Goal: Task Accomplishment & Management: Manage account settings

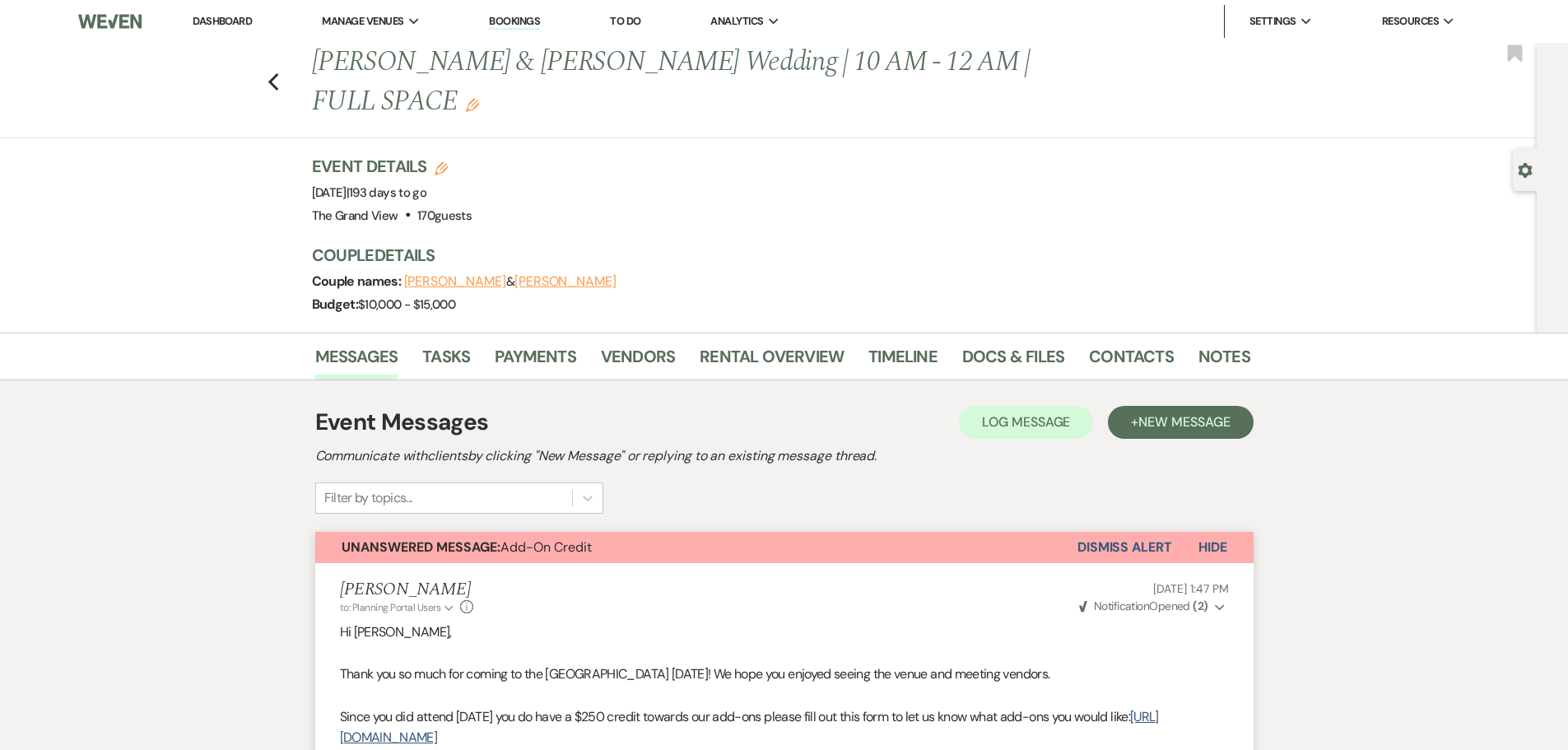
click at [288, 62] on div "Previous [PERSON_NAME] & [PERSON_NAME] Wedding | 10 AM - 12 AM | FULL SPACE Edi…" at bounding box center [764, 90] width 1545 height 95
click at [278, 73] on use "button" at bounding box center [273, 82] width 11 height 18
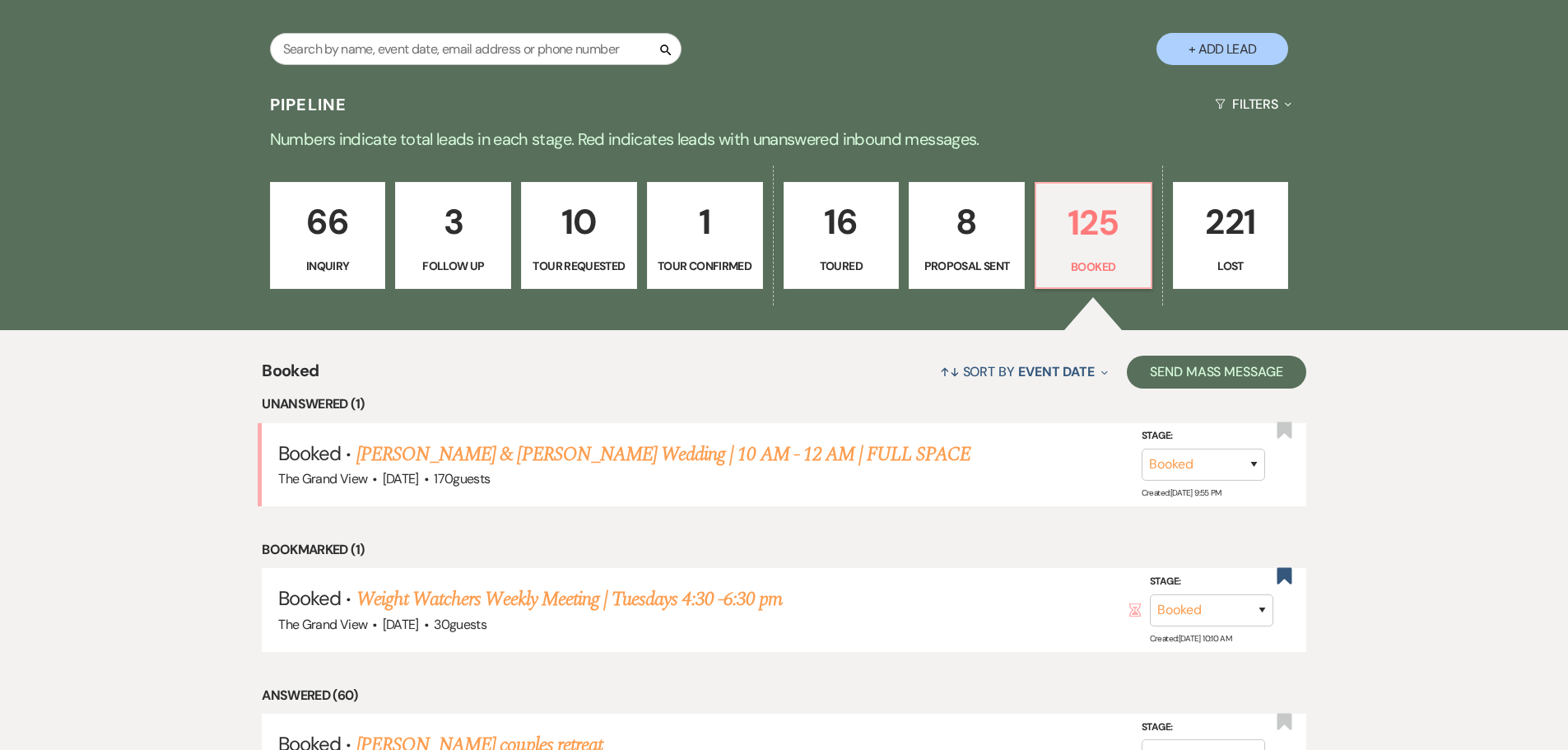
scroll to position [826, 0]
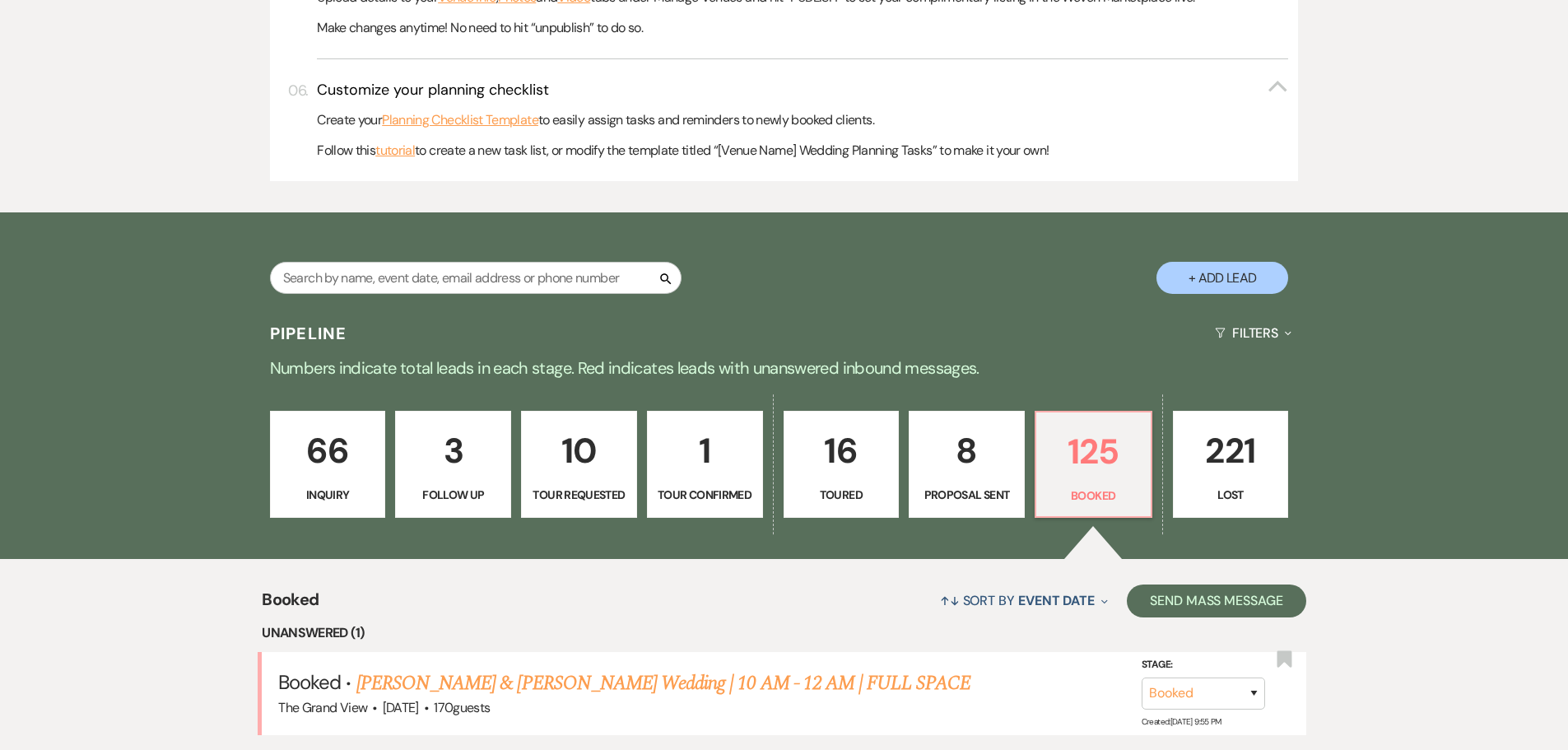
click at [972, 471] on p "8" at bounding box center [966, 450] width 95 height 55
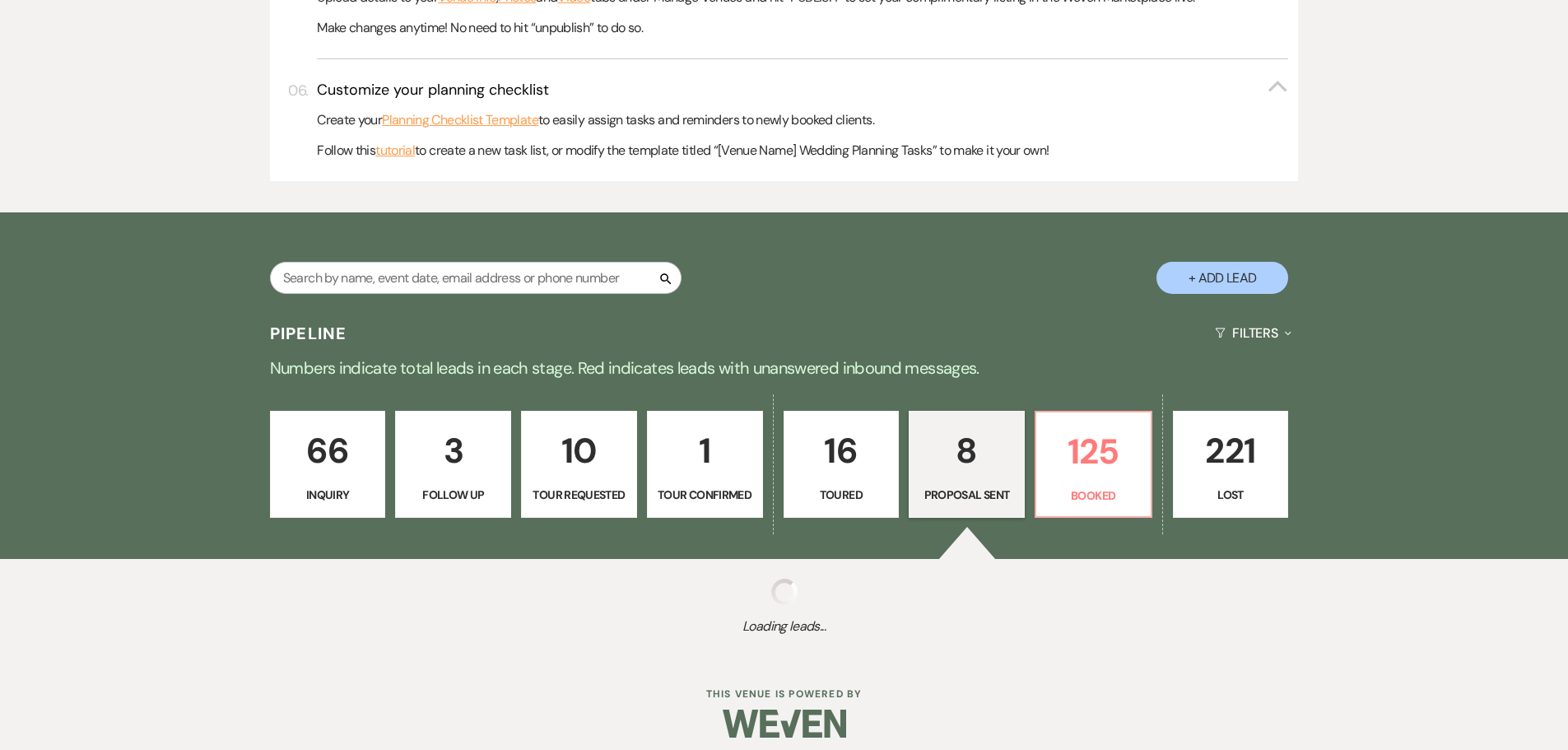
select select "6"
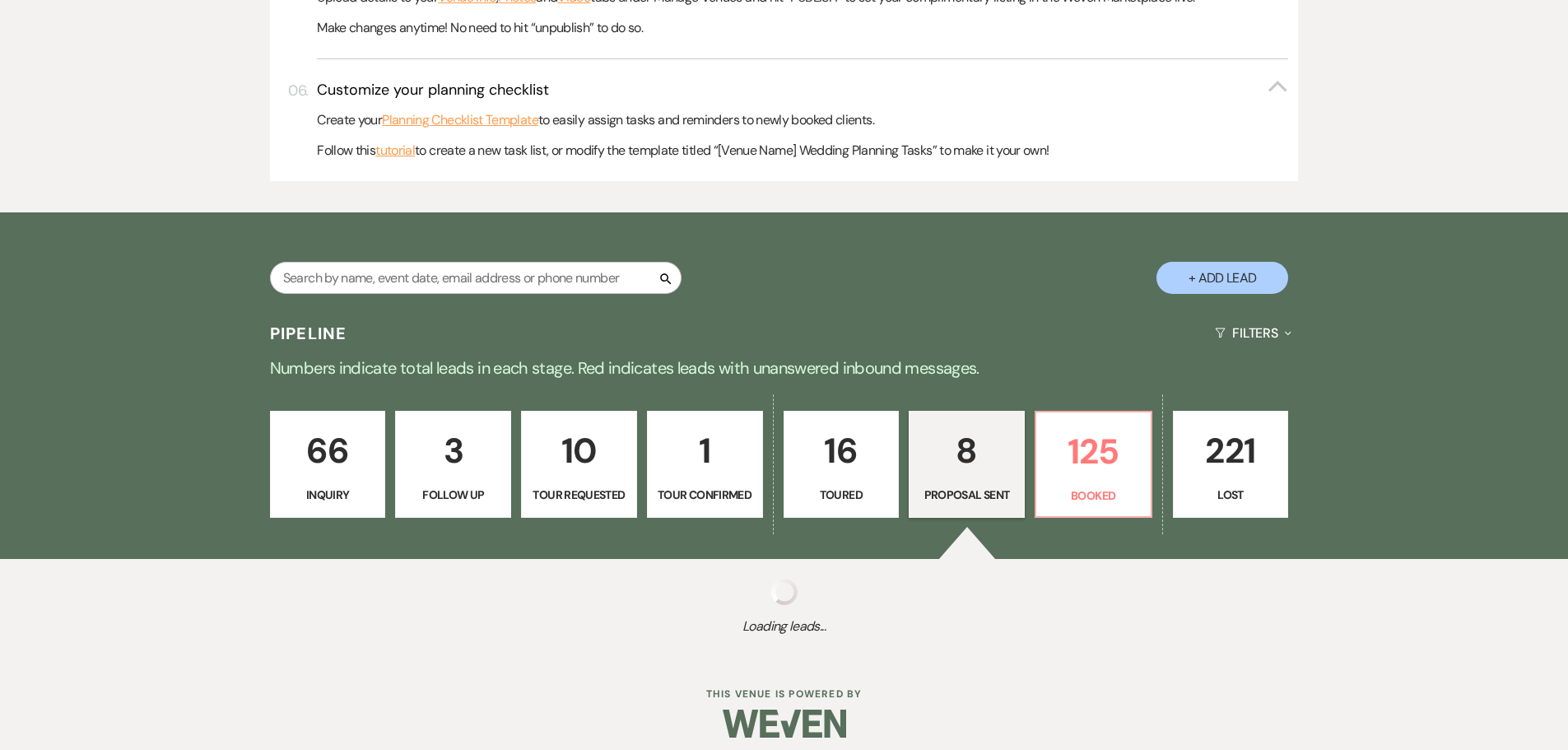
select select "6"
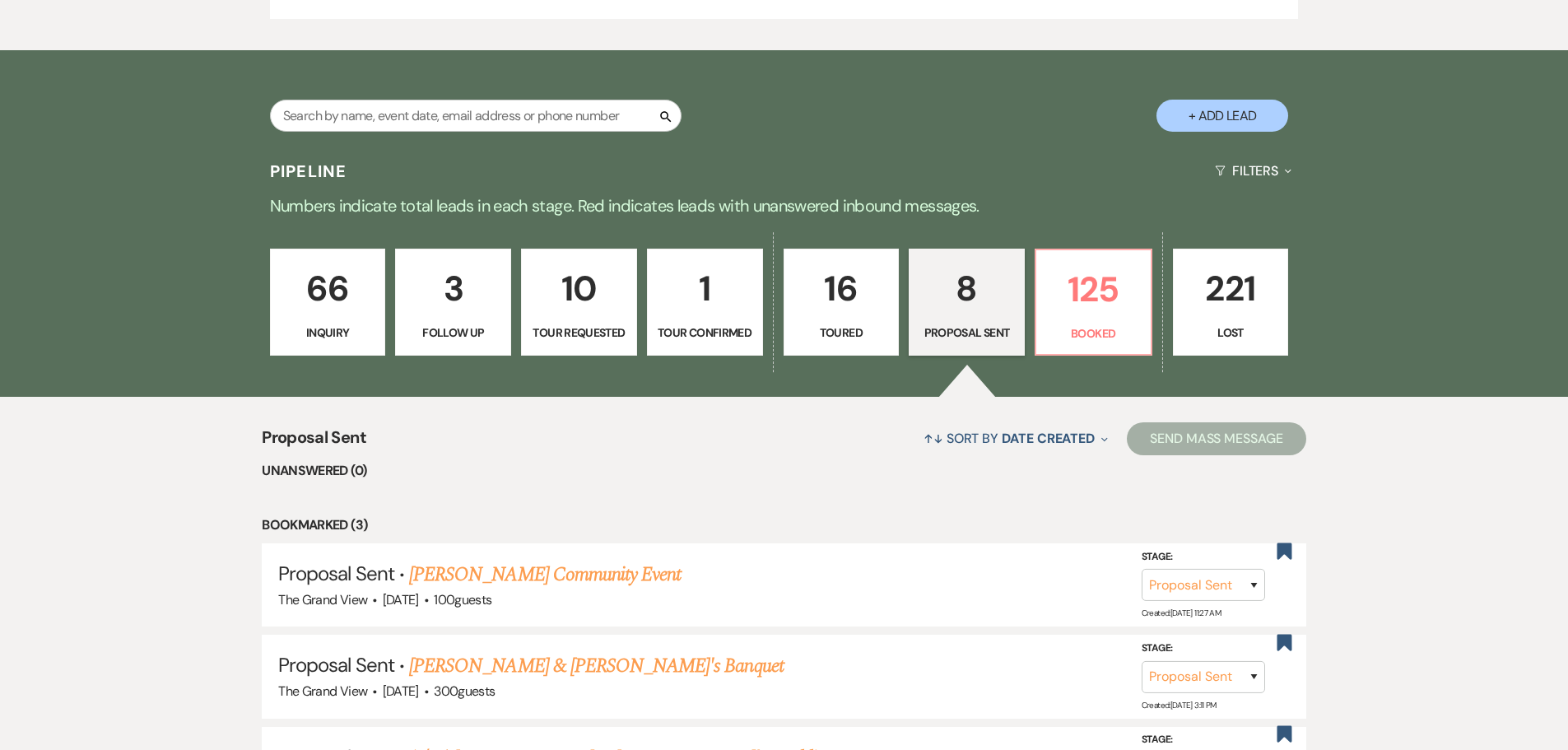
scroll to position [1073, 0]
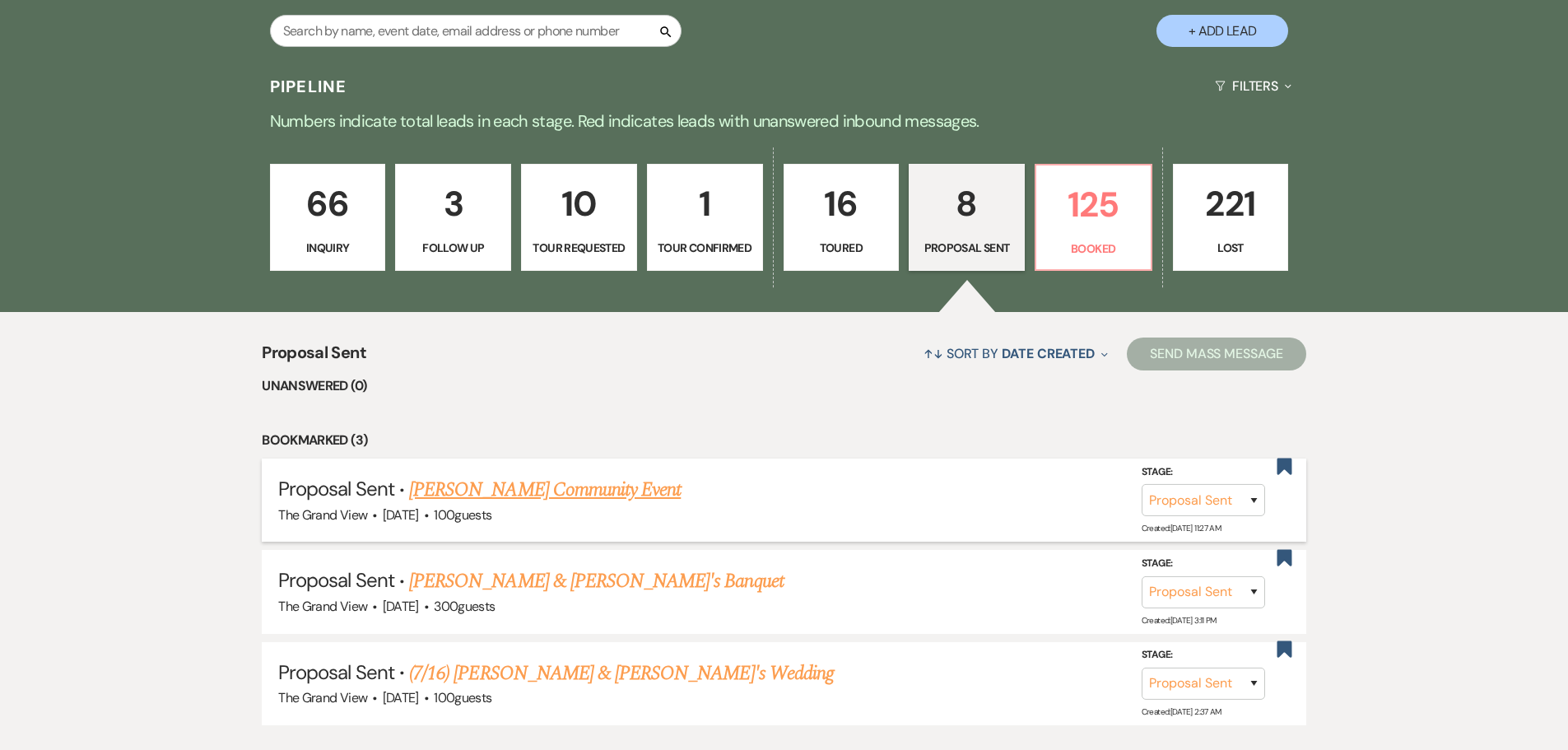
click at [590, 492] on link "[PERSON_NAME] Community Event" at bounding box center [545, 489] width 272 height 30
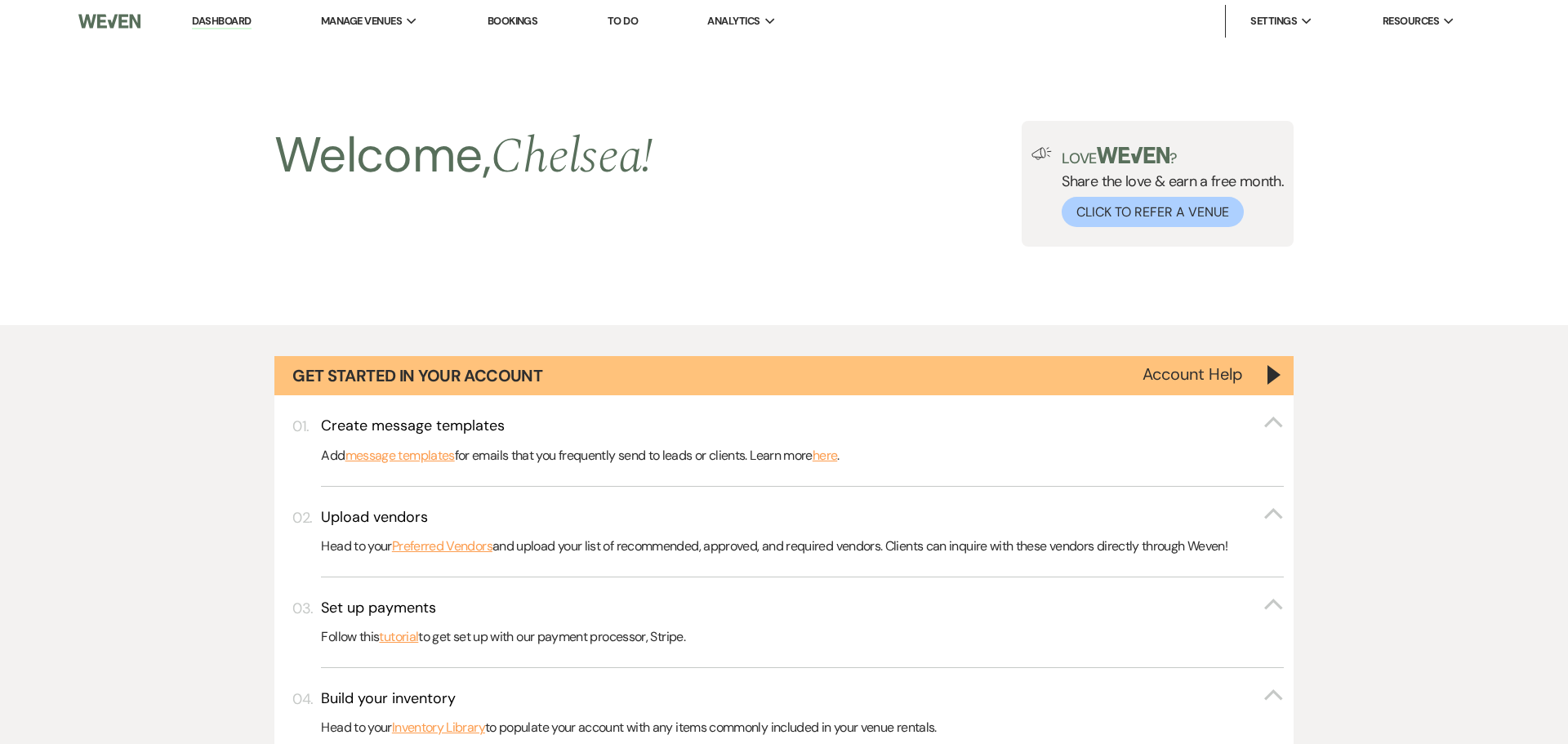
select select "6"
select select "20"
select select "7"
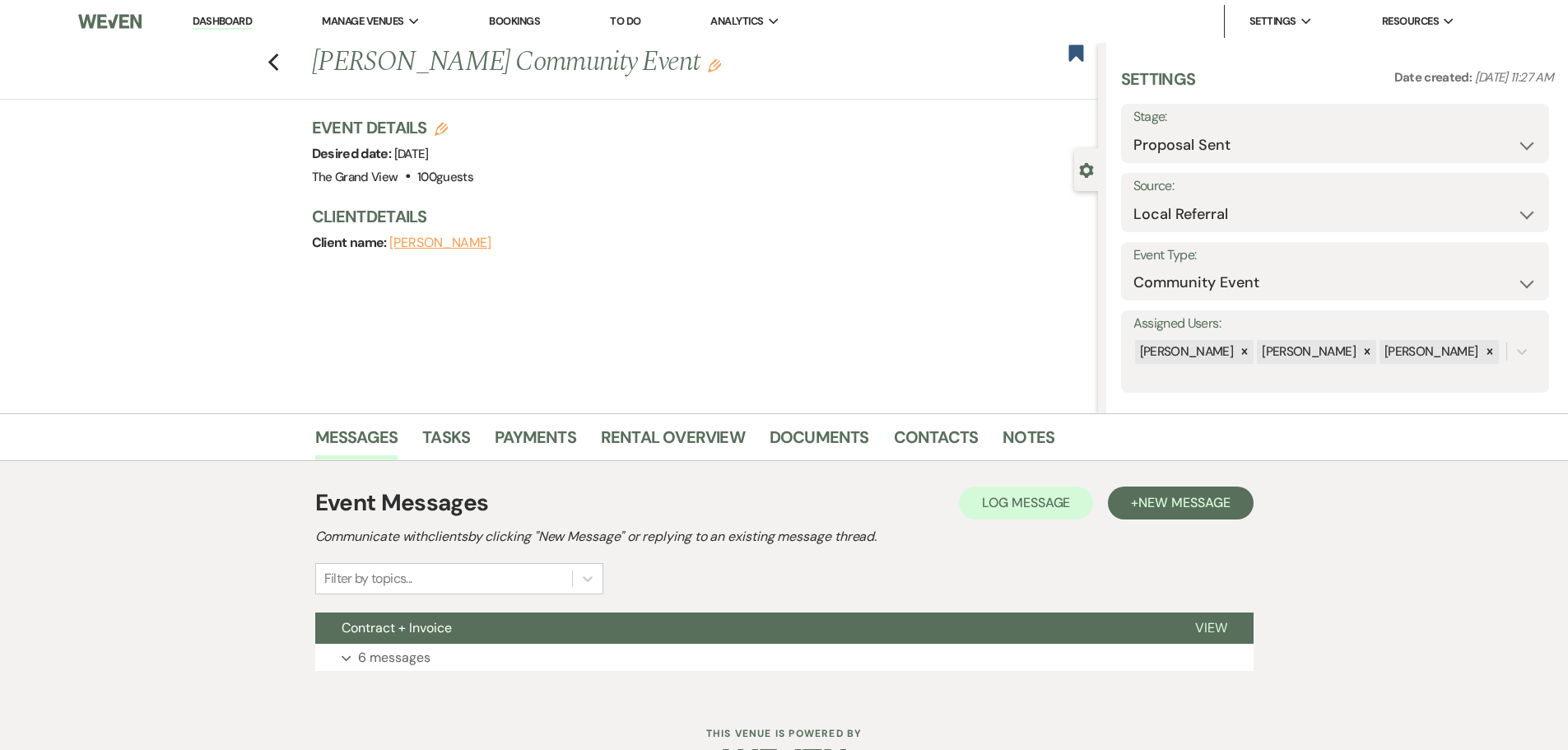
click at [709, 62] on icon "Edit" at bounding box center [715, 66] width 14 height 14
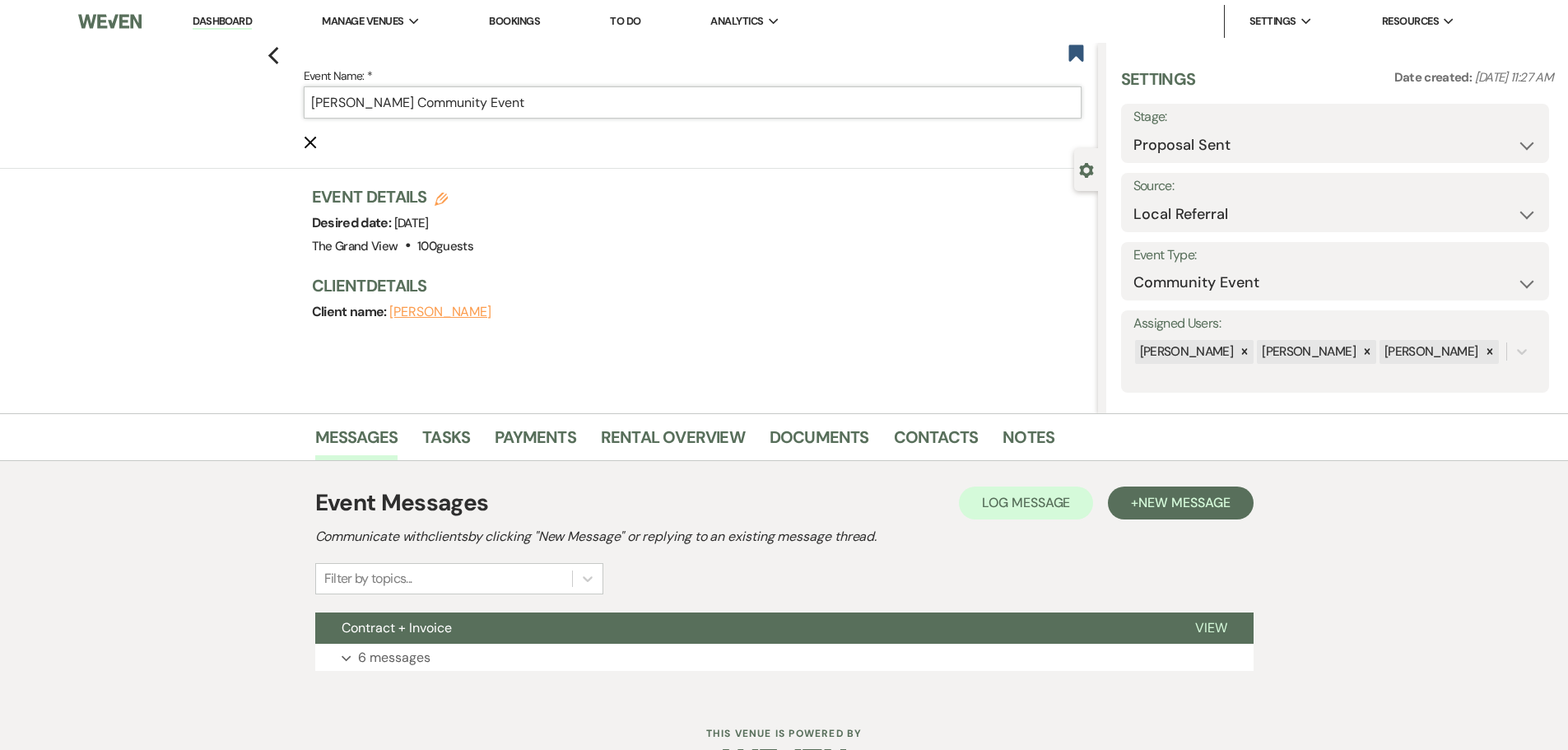
drag, startPoint x: 598, startPoint y: 99, endPoint x: 210, endPoint y: 117, distance: 388.4
click at [210, 117] on div "Previous Event Name: * [PERSON_NAME] Community Event Cancel Edit Bookmark" at bounding box center [545, 106] width 1107 height 126
paste input "City of Mansfield’"
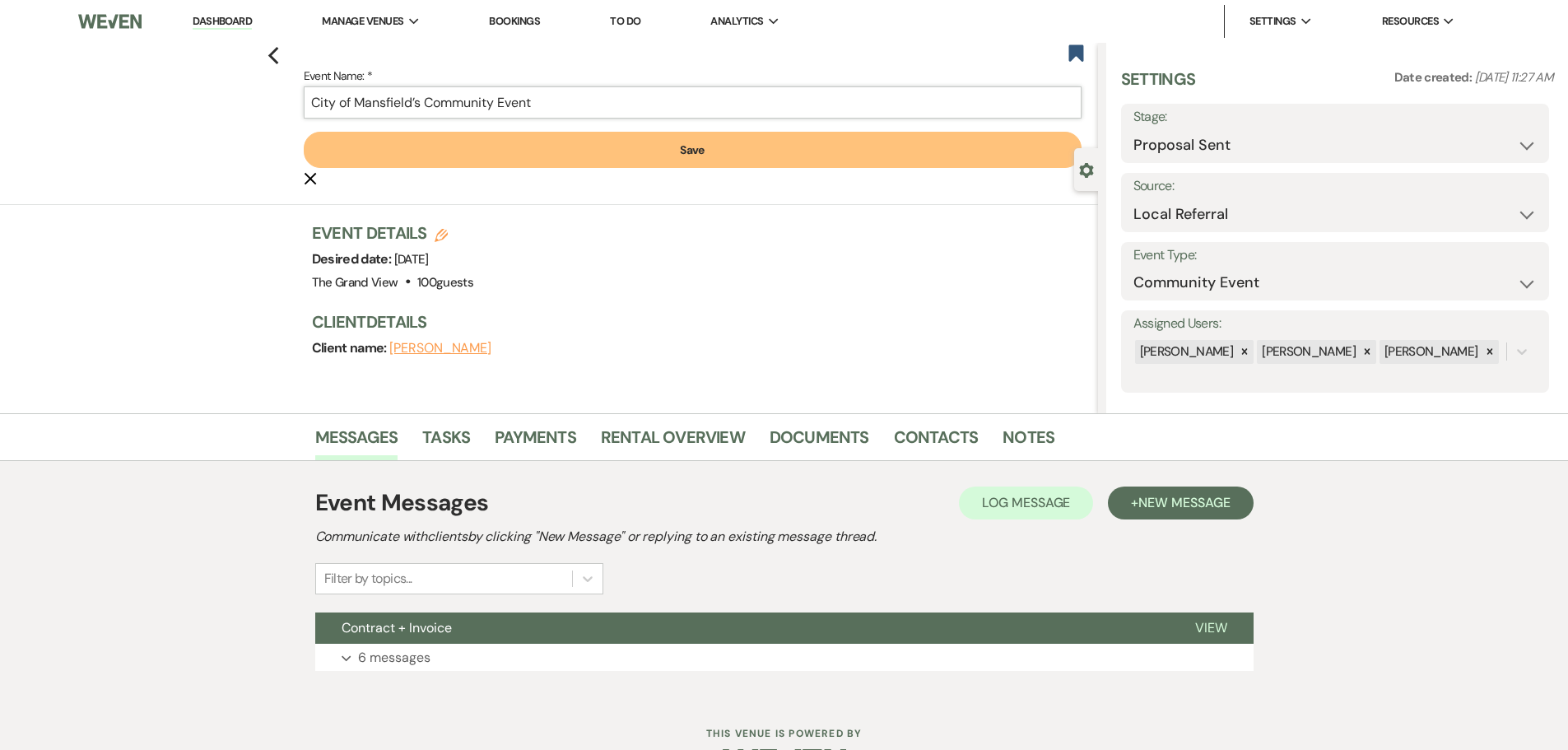
type input "City of Mansfield’s Community Event"
click at [563, 144] on button "Save" at bounding box center [693, 149] width 778 height 36
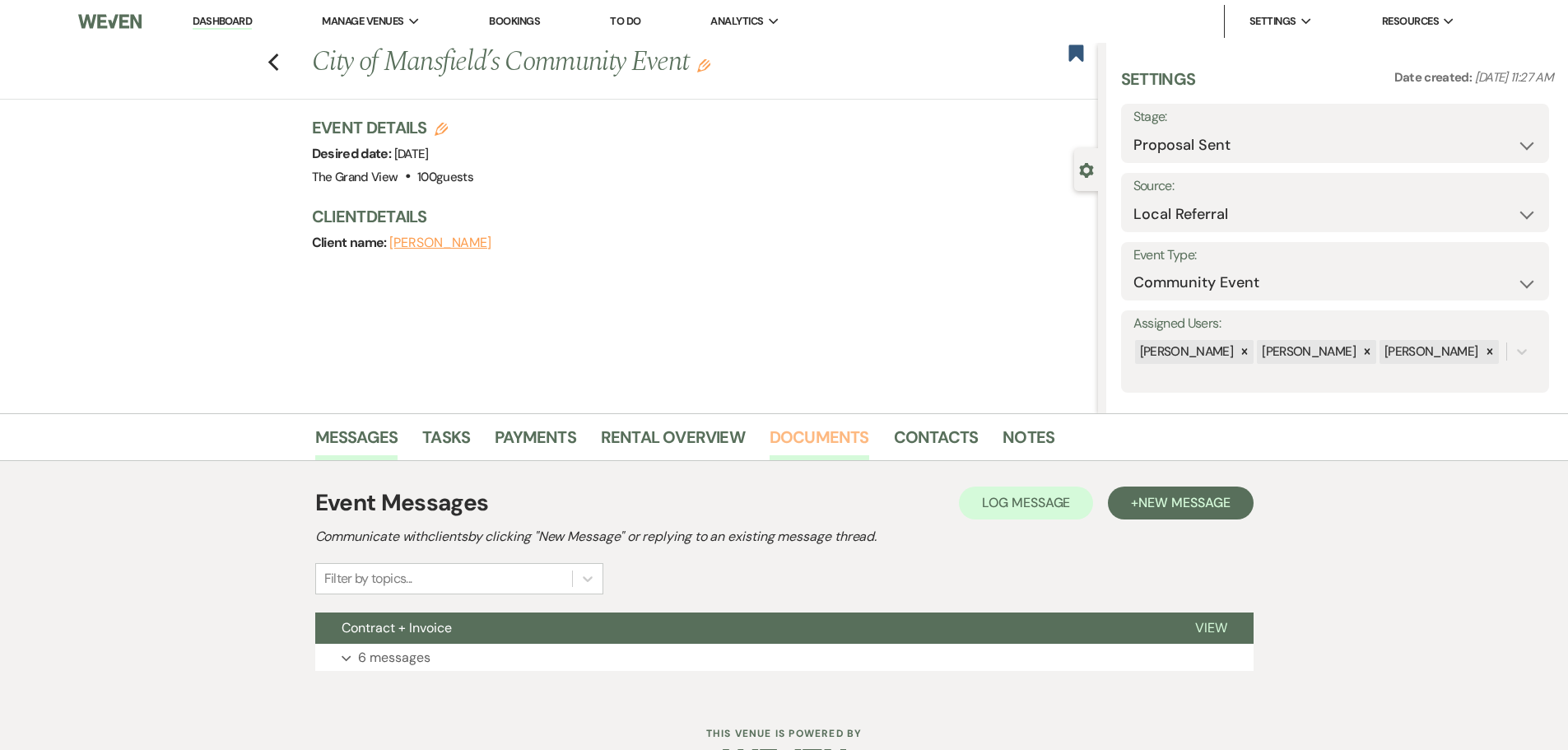
click at [829, 433] on link "Documents" at bounding box center [819, 442] width 100 height 36
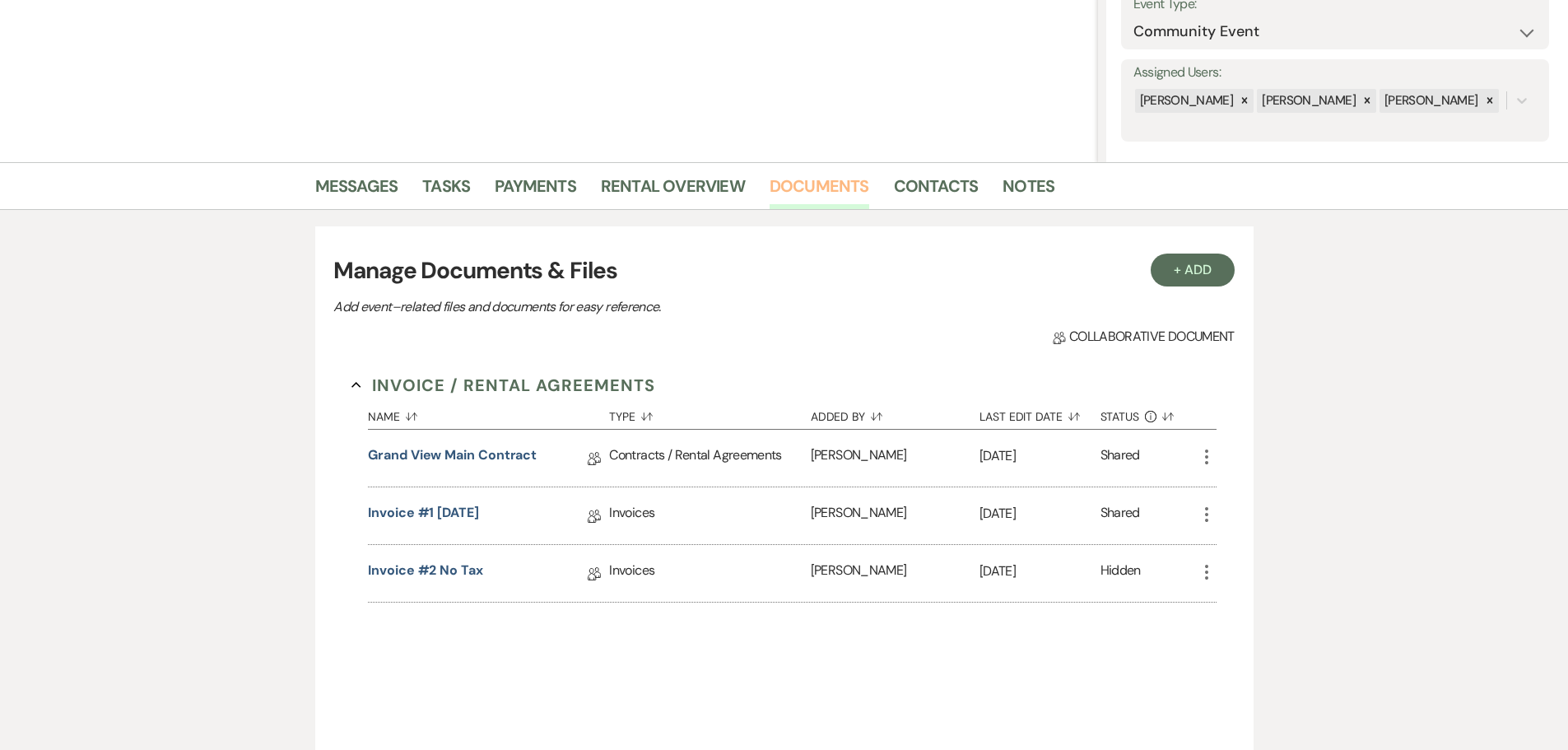
scroll to position [448, 0]
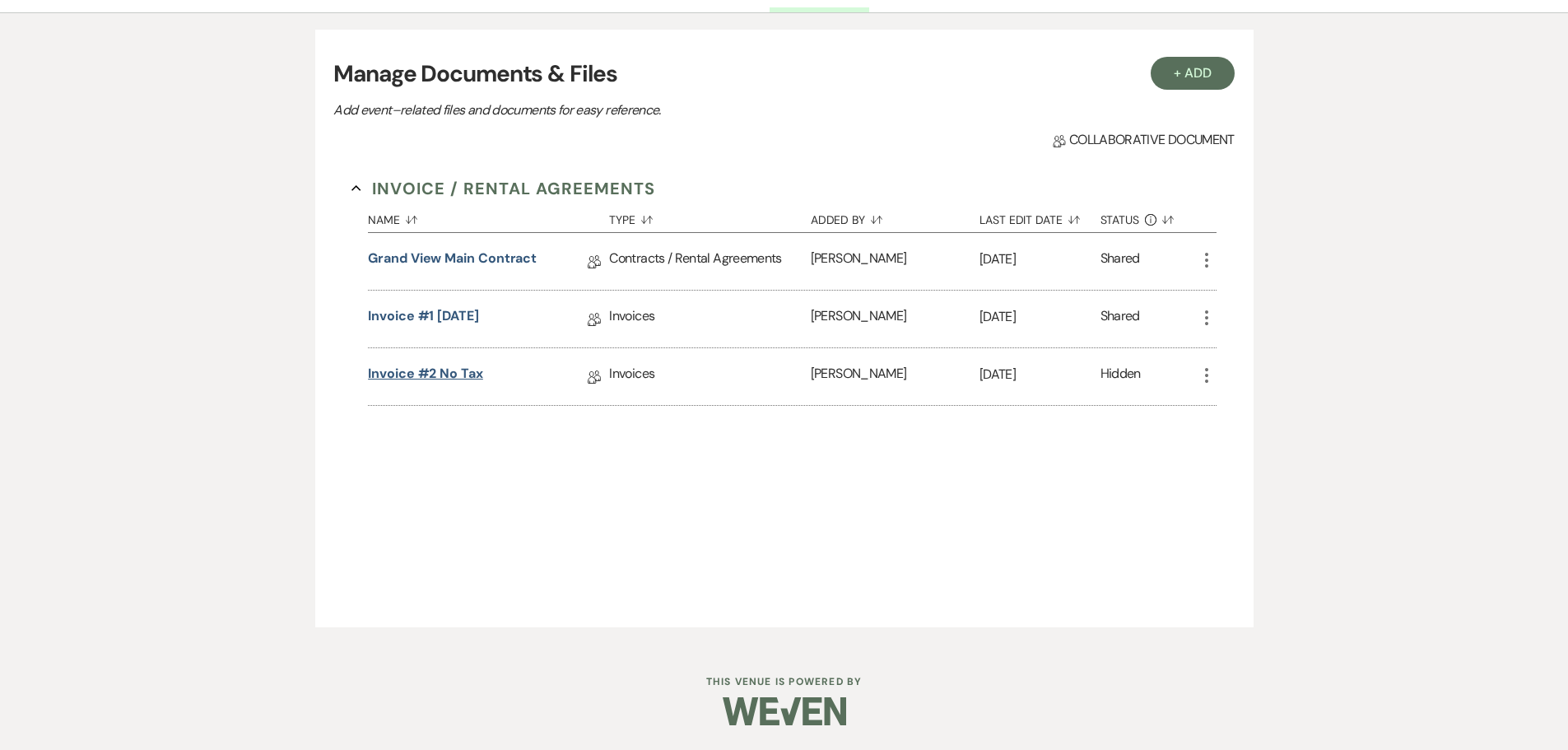
click at [447, 372] on link "Invoice #2 no tax" at bounding box center [426, 377] width 115 height 25
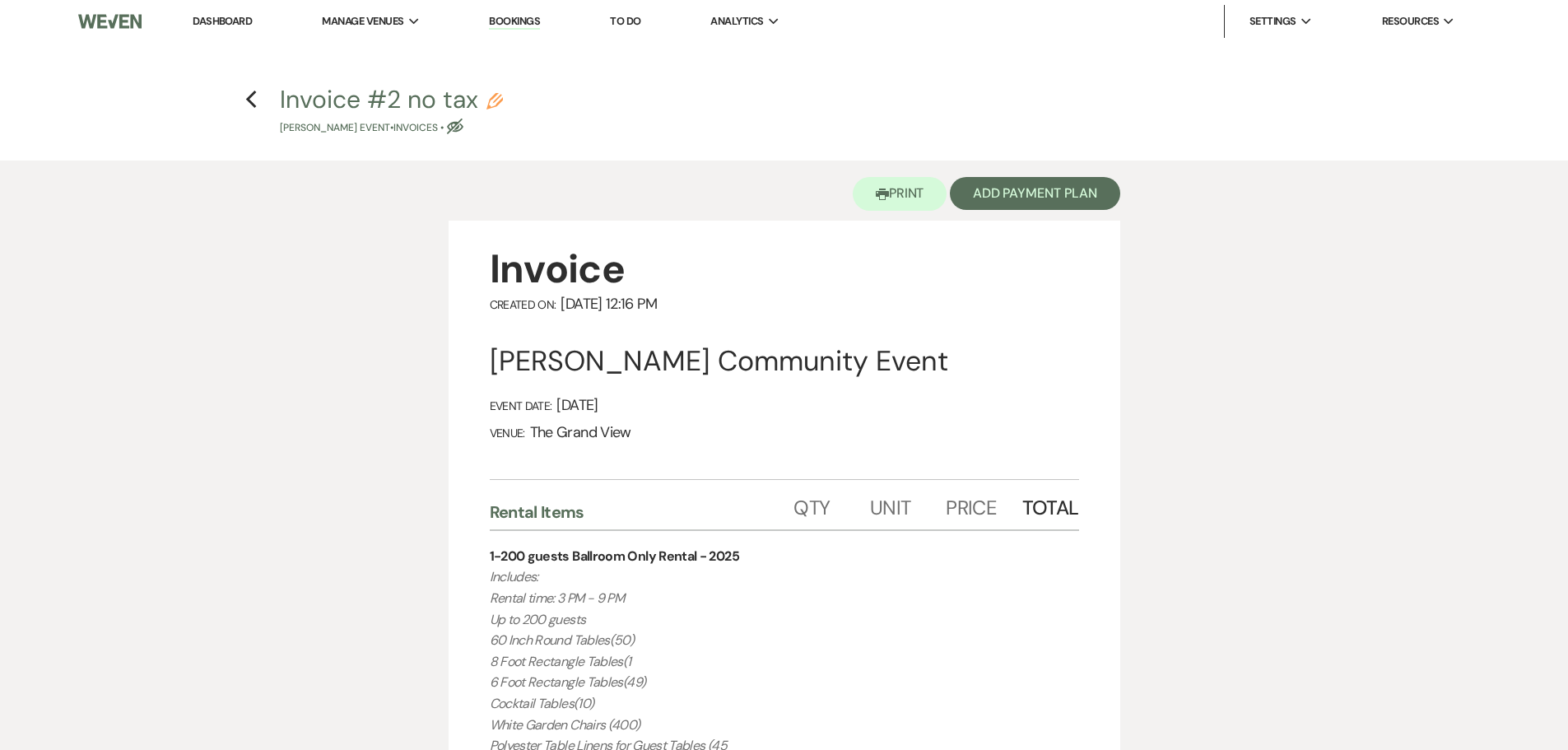
click at [269, 98] on h4 "Previous Invoice #2 no tax Pencil [PERSON_NAME] Event • Invoices • Eye Blocked" at bounding box center [784, 108] width 1185 height 53
click at [255, 101] on icon "Previous" at bounding box center [251, 99] width 13 height 19
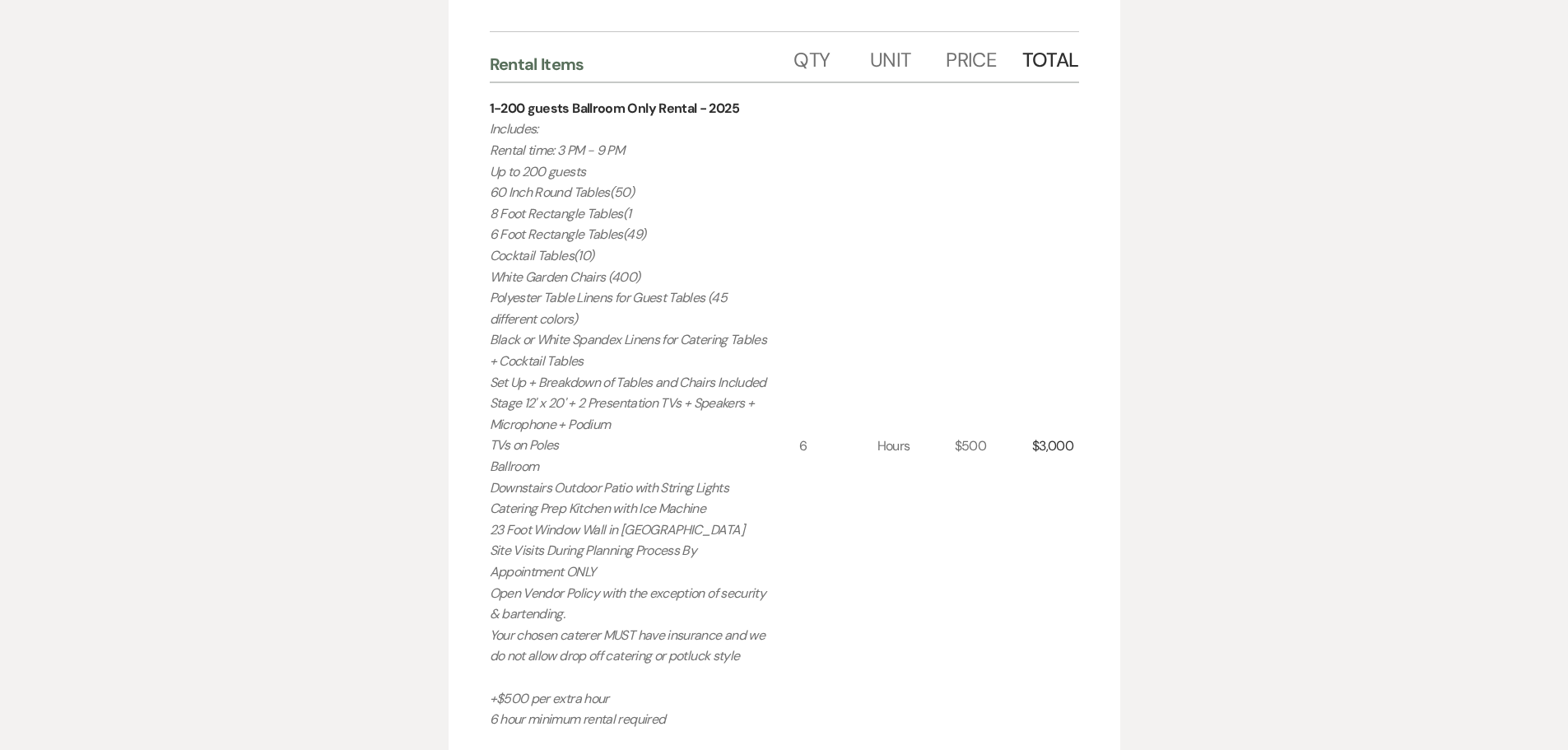
select select "6"
select select "20"
select select "7"
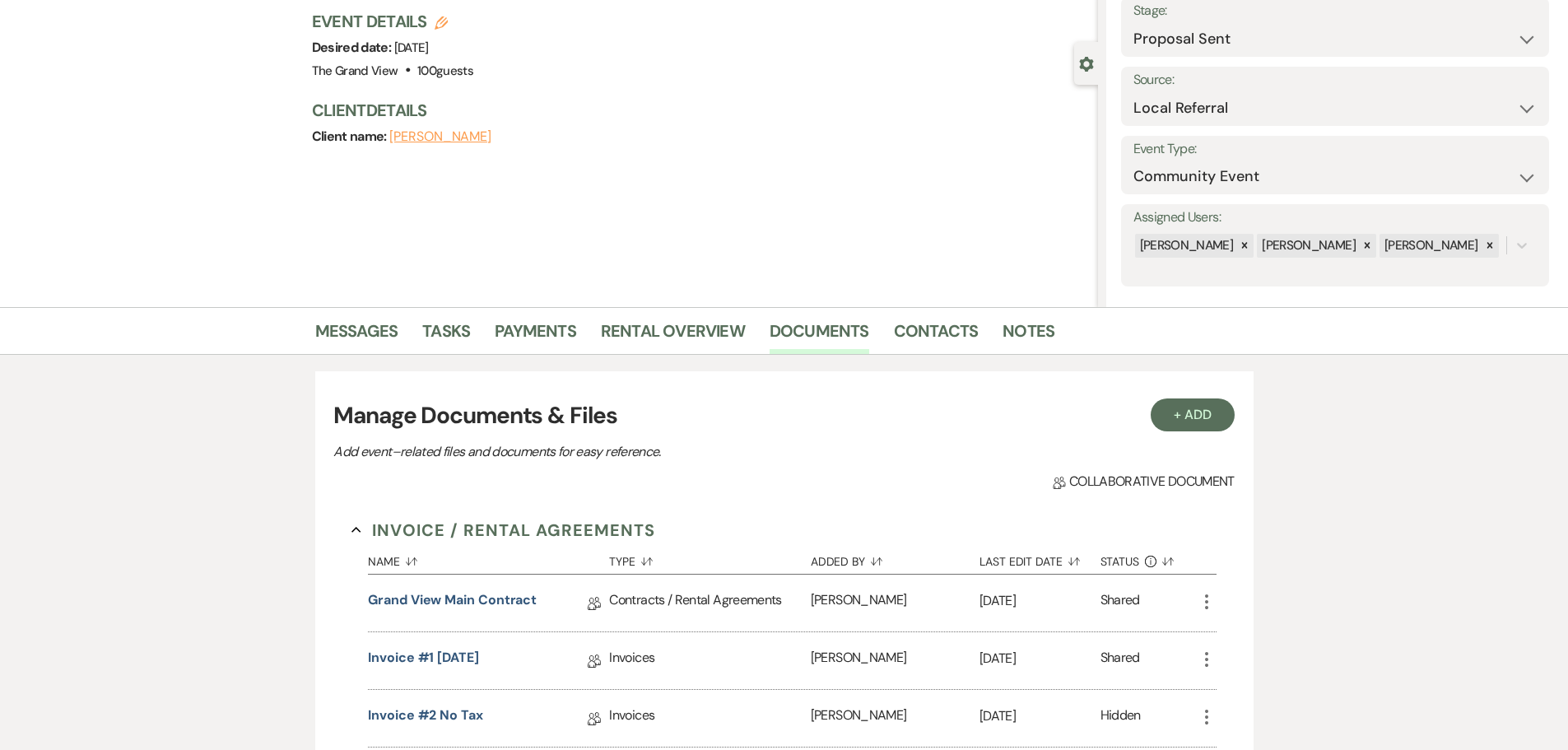
scroll to position [36, 0]
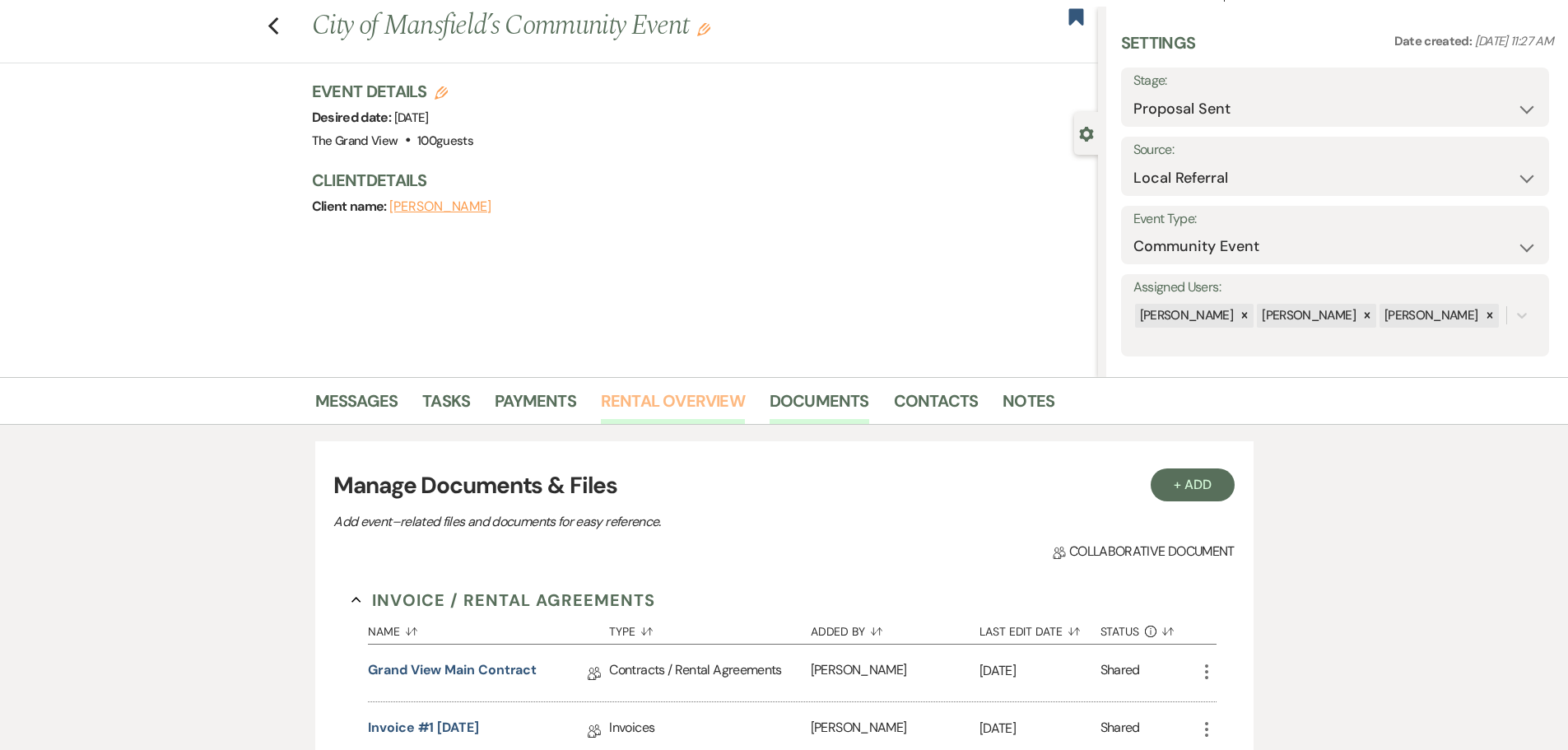
click at [668, 397] on link "Rental Overview" at bounding box center [672, 405] width 144 height 36
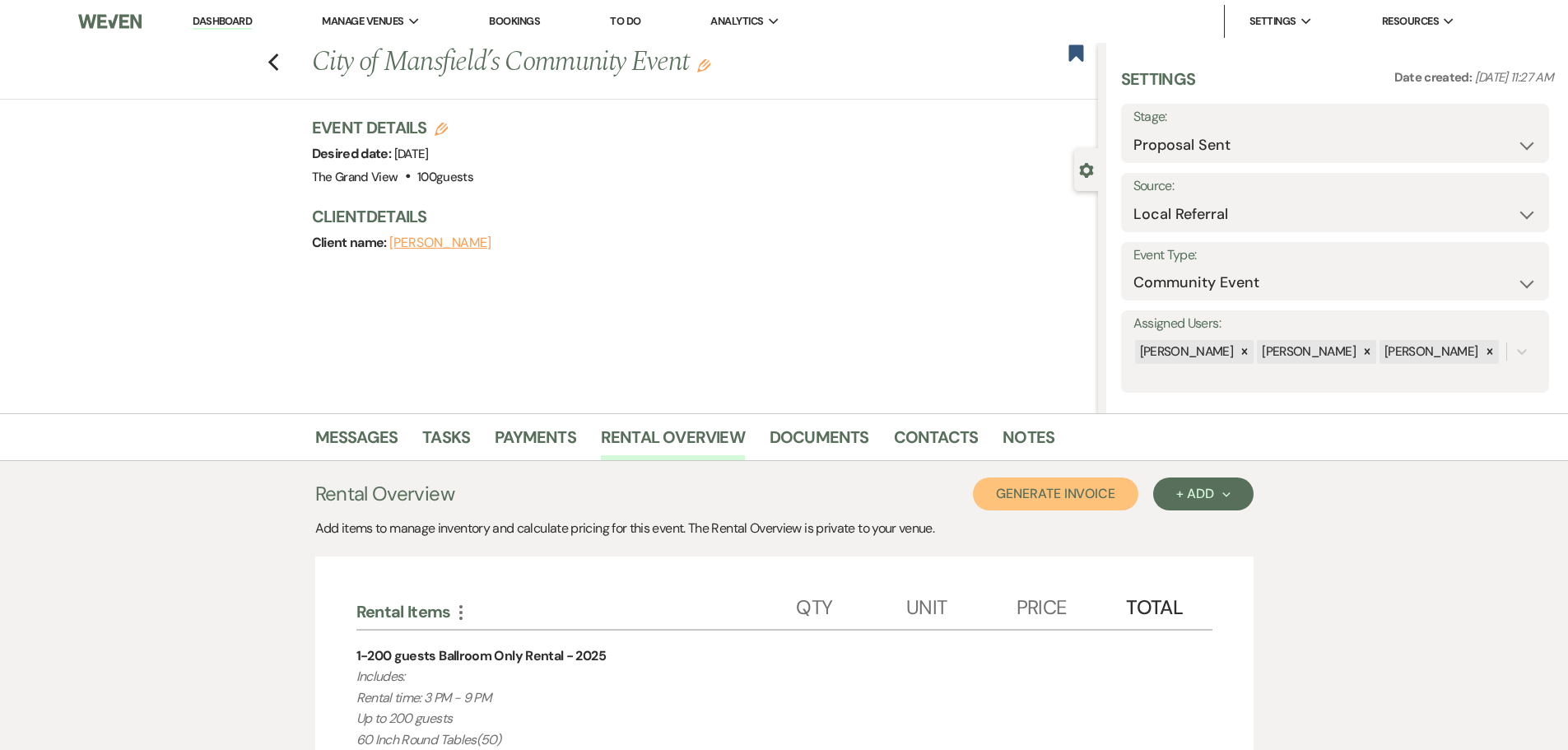
click at [1107, 497] on button "Generate Invoice" at bounding box center [1056, 493] width 166 height 33
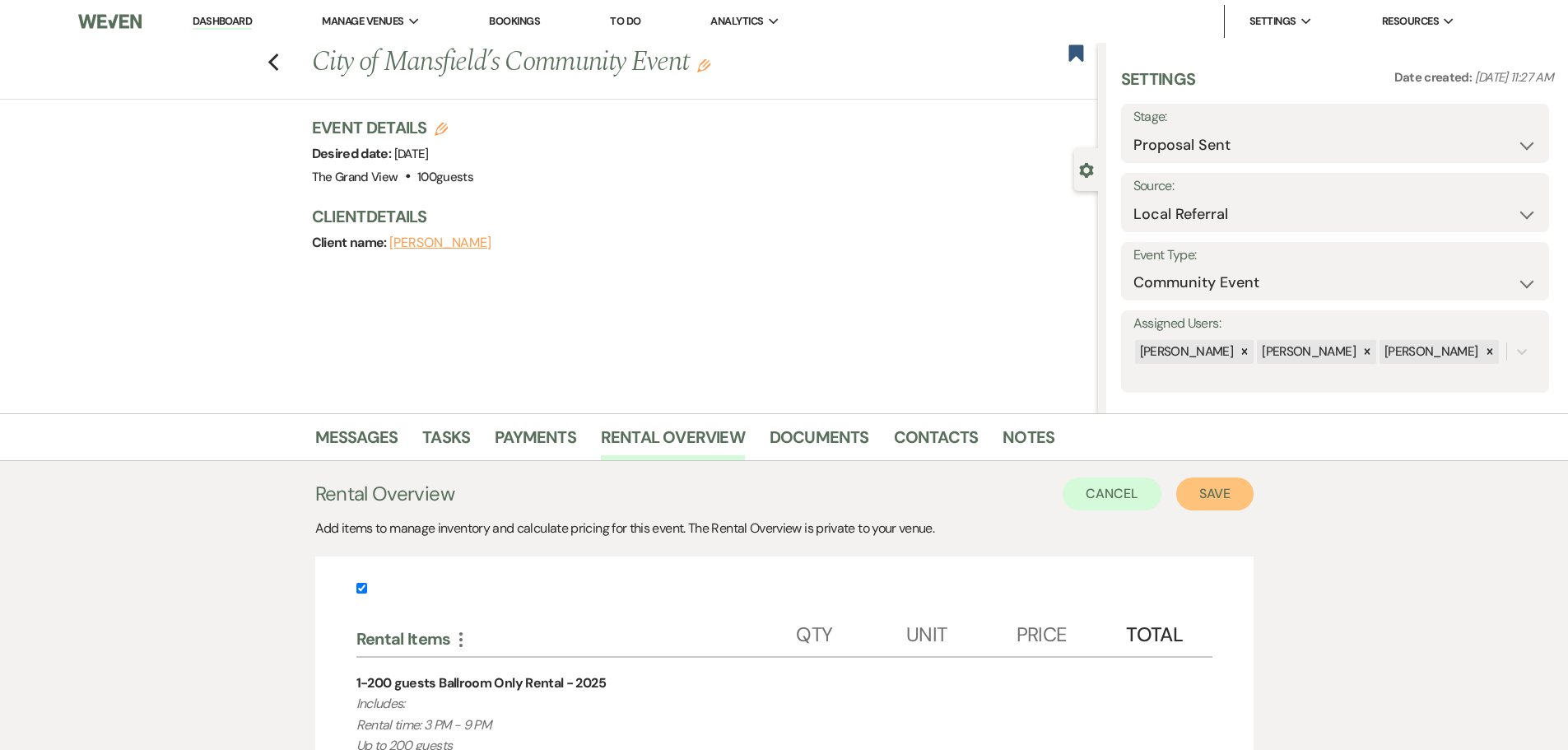
click at [1178, 496] on button "Save" at bounding box center [1215, 493] width 78 height 33
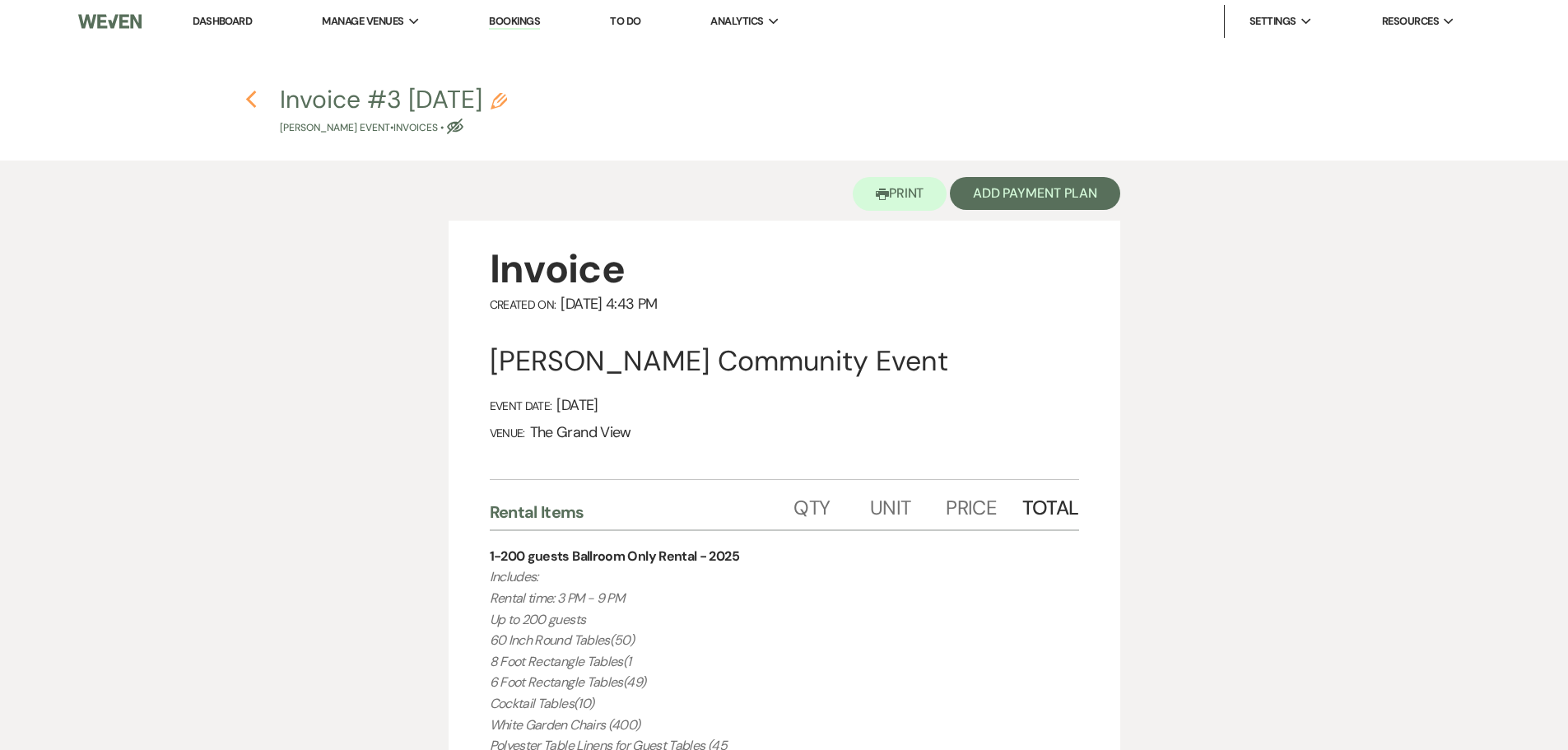
click at [254, 106] on use "button" at bounding box center [251, 99] width 11 height 18
select select "6"
select select "20"
select select "7"
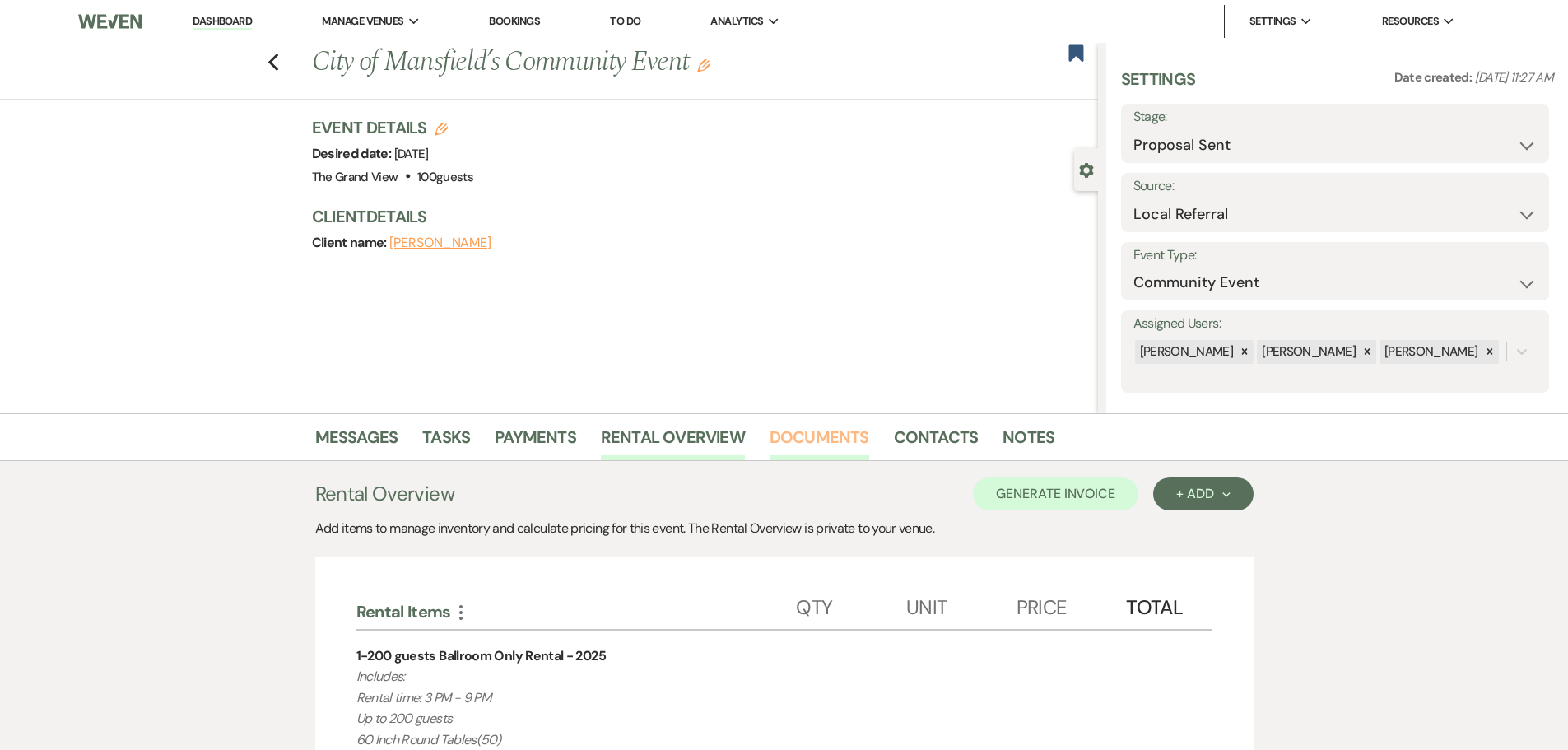
click at [804, 433] on link "Documents" at bounding box center [819, 442] width 100 height 36
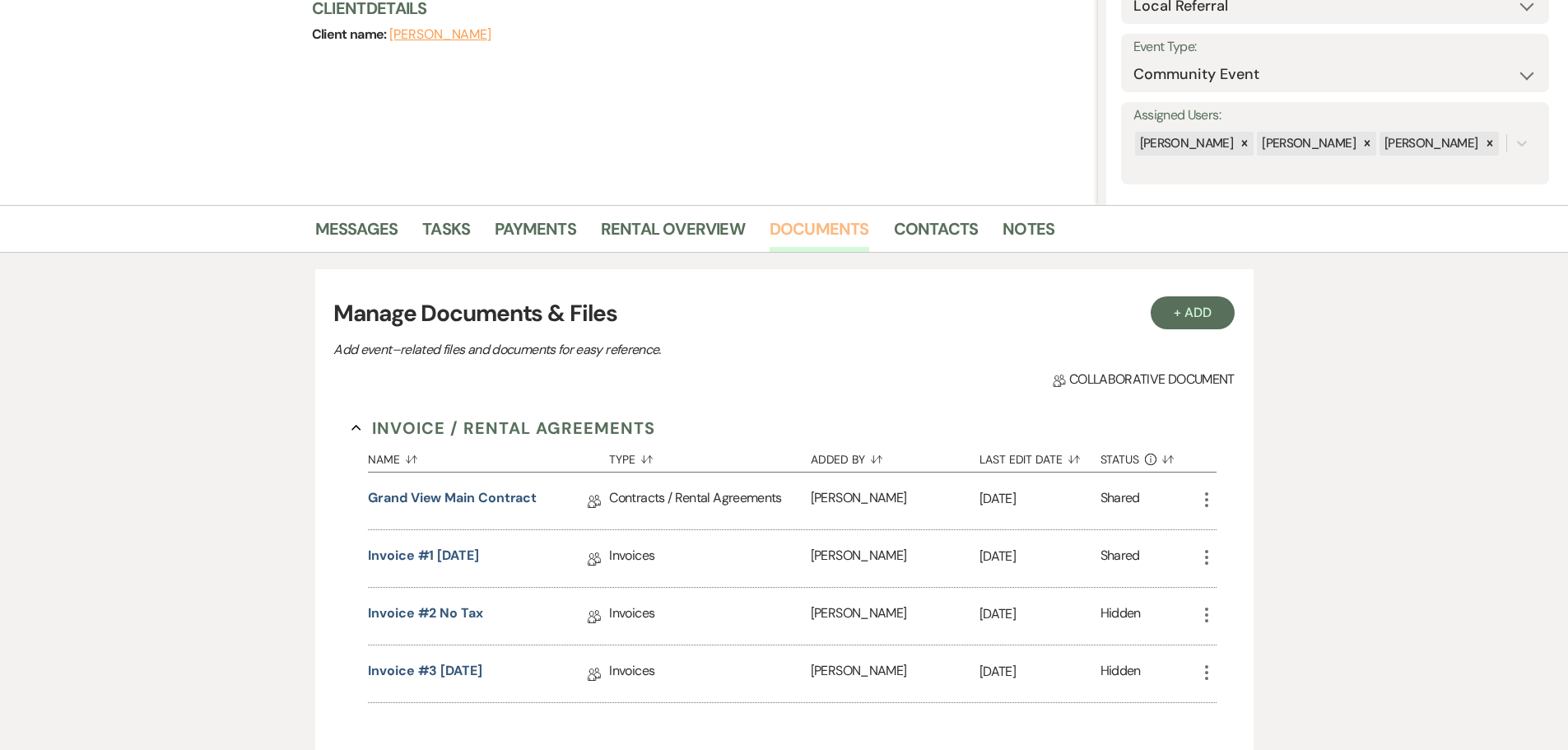
scroll to position [411, 0]
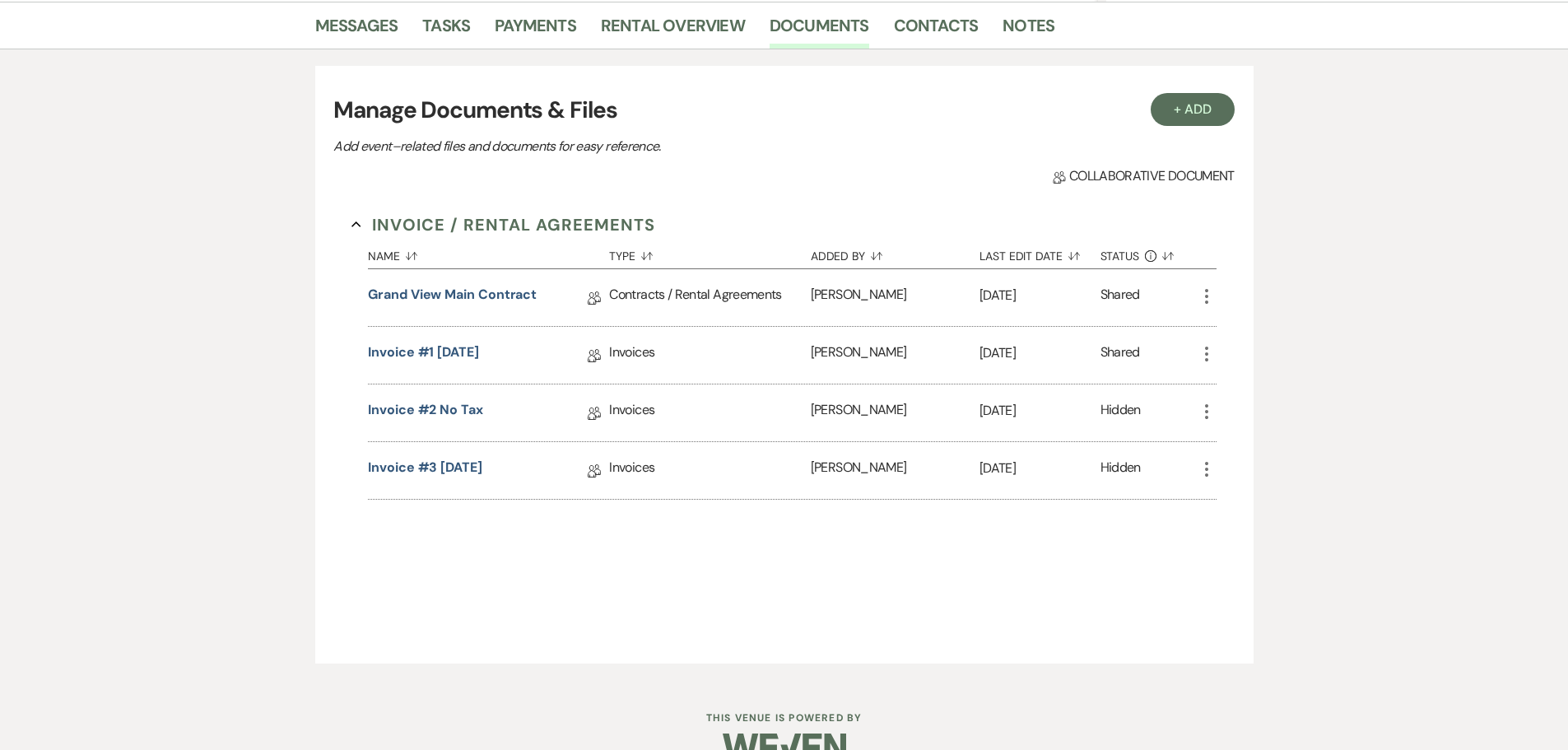
click at [1211, 474] on icon "More" at bounding box center [1206, 469] width 19 height 19
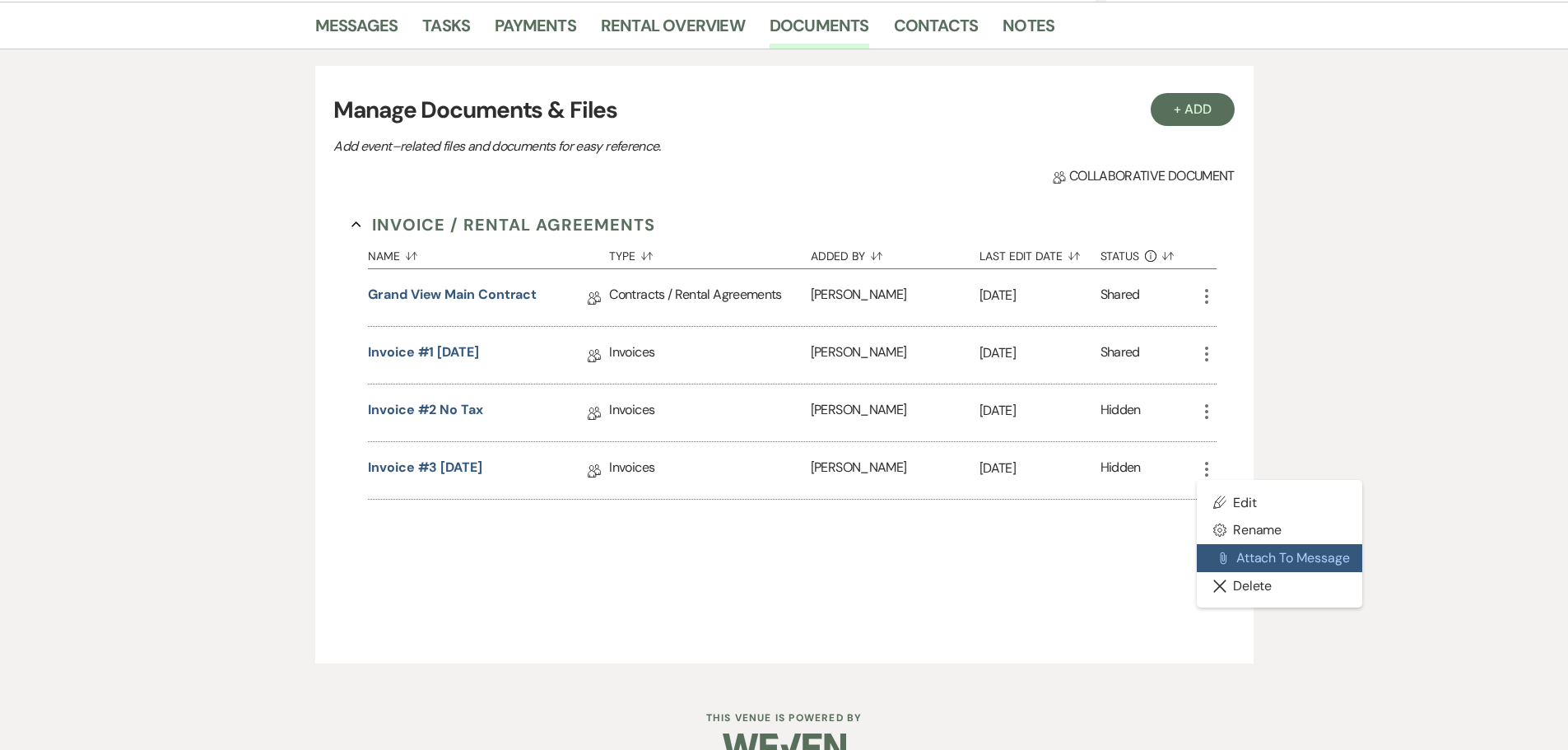
click at [1222, 569] on button "Attach File Attach to Message" at bounding box center [1280, 557] width 166 height 28
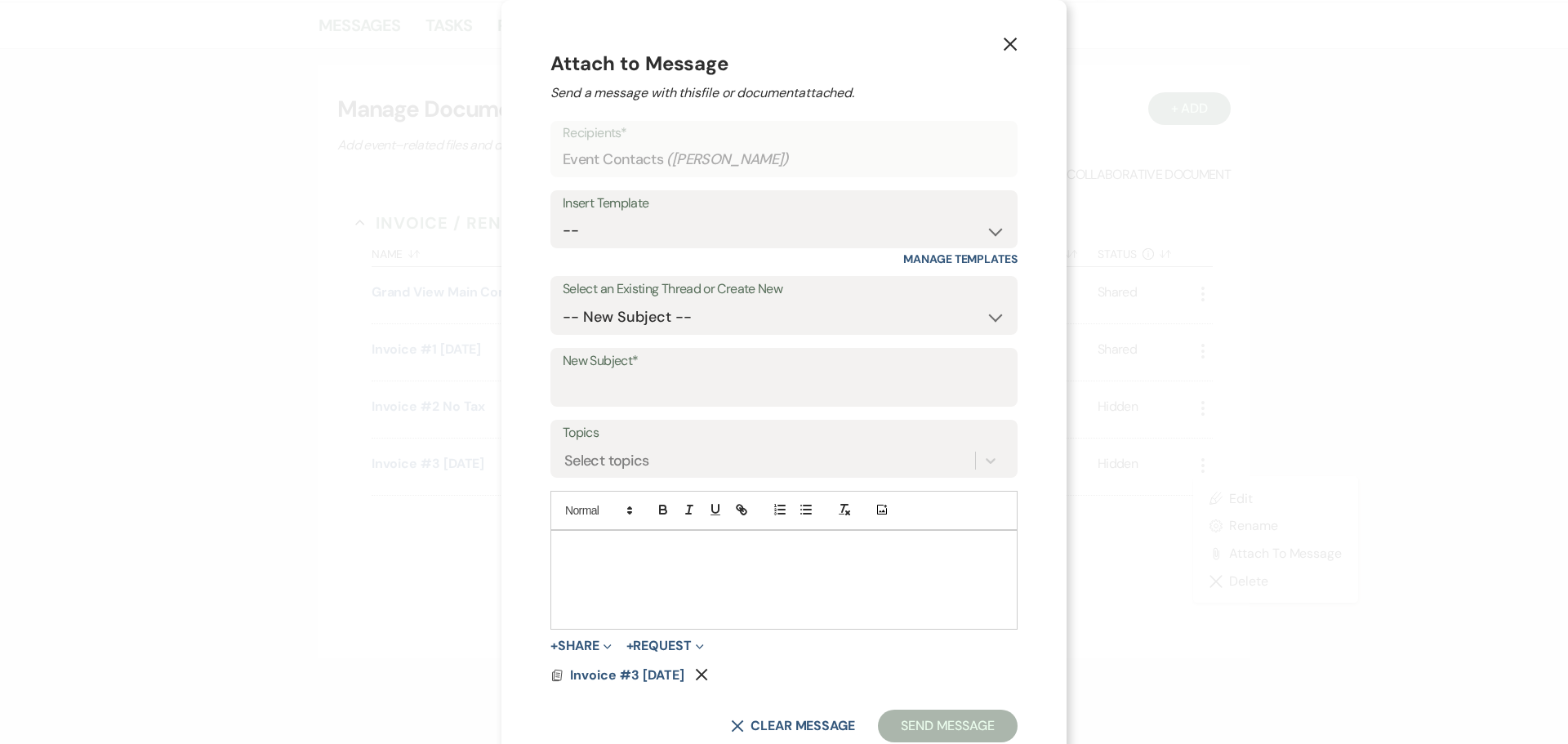
click at [1008, 44] on icon "X" at bounding box center [1010, 44] width 15 height 15
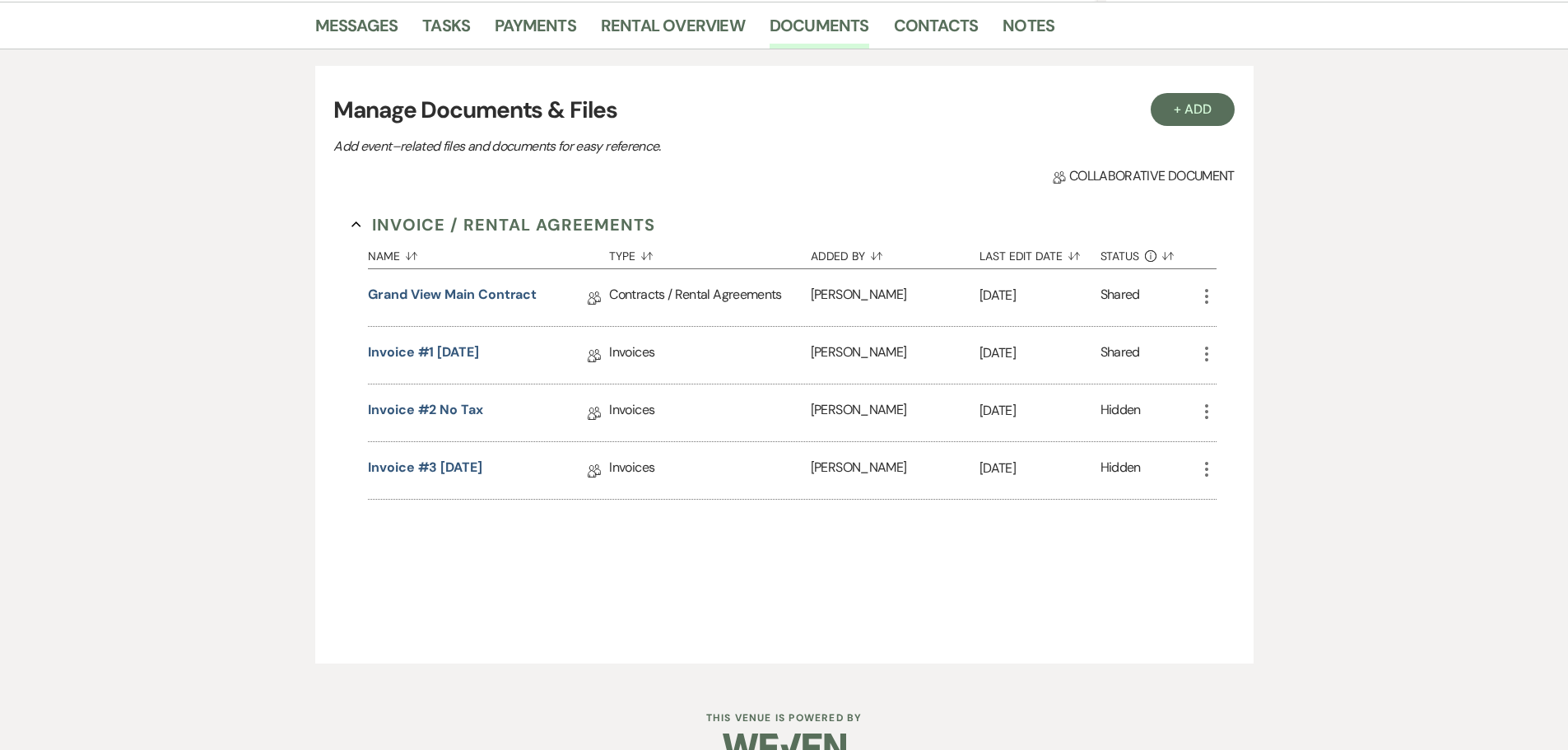
click at [1202, 470] on icon "More" at bounding box center [1206, 469] width 19 height 19
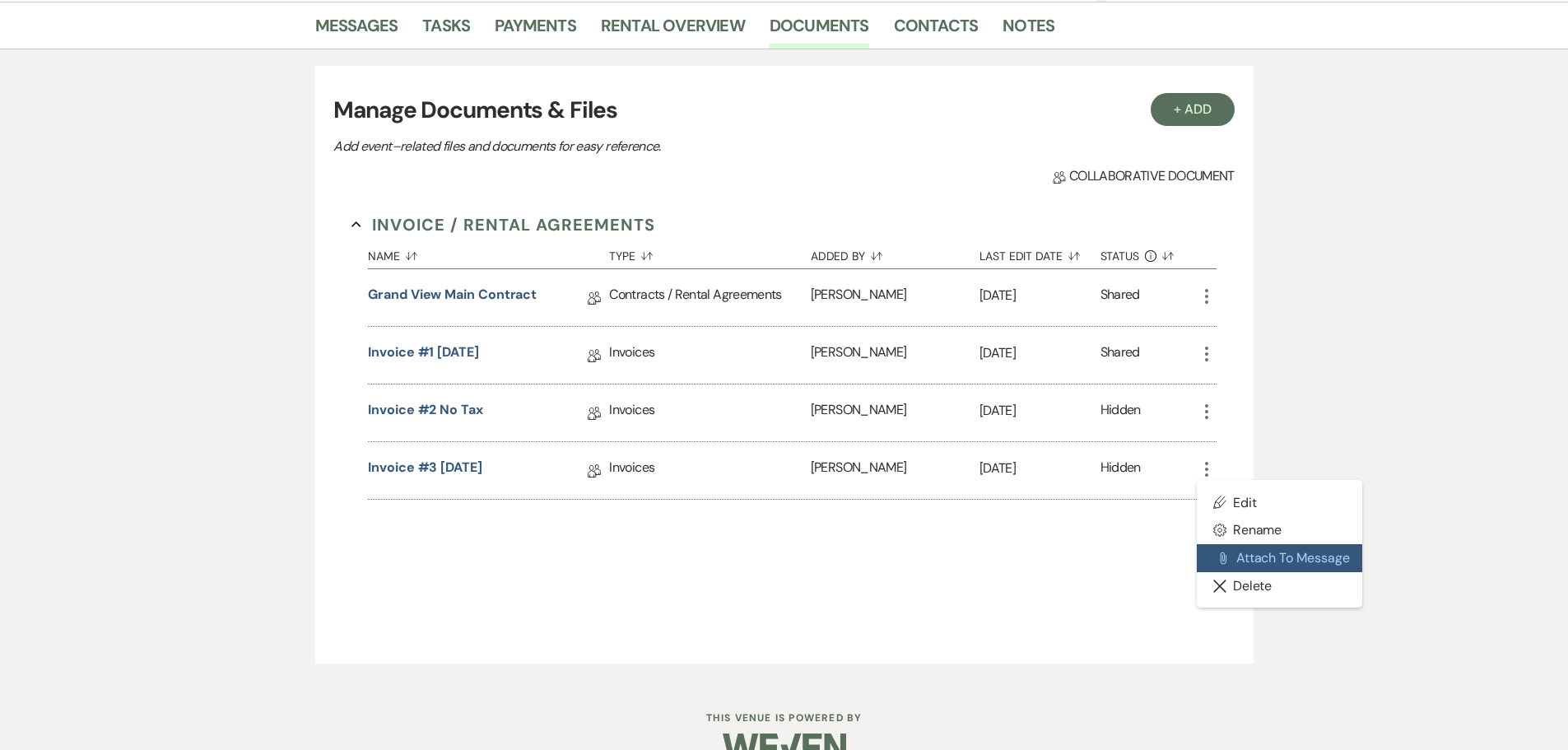
click at [1217, 570] on button "Attach File Attach to Message" at bounding box center [1280, 557] width 166 height 28
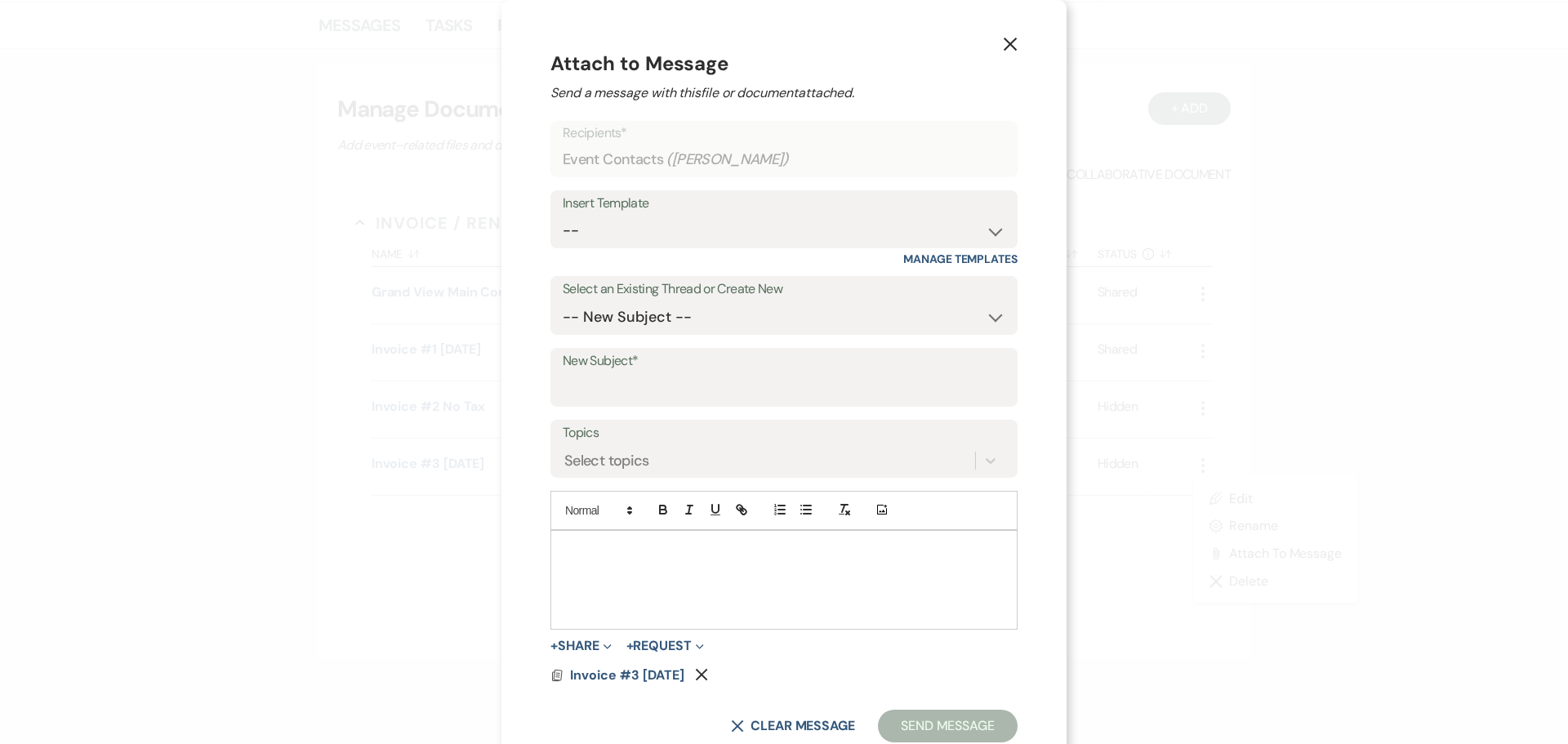
click at [1006, 49] on icon "X" at bounding box center [1010, 44] width 15 height 15
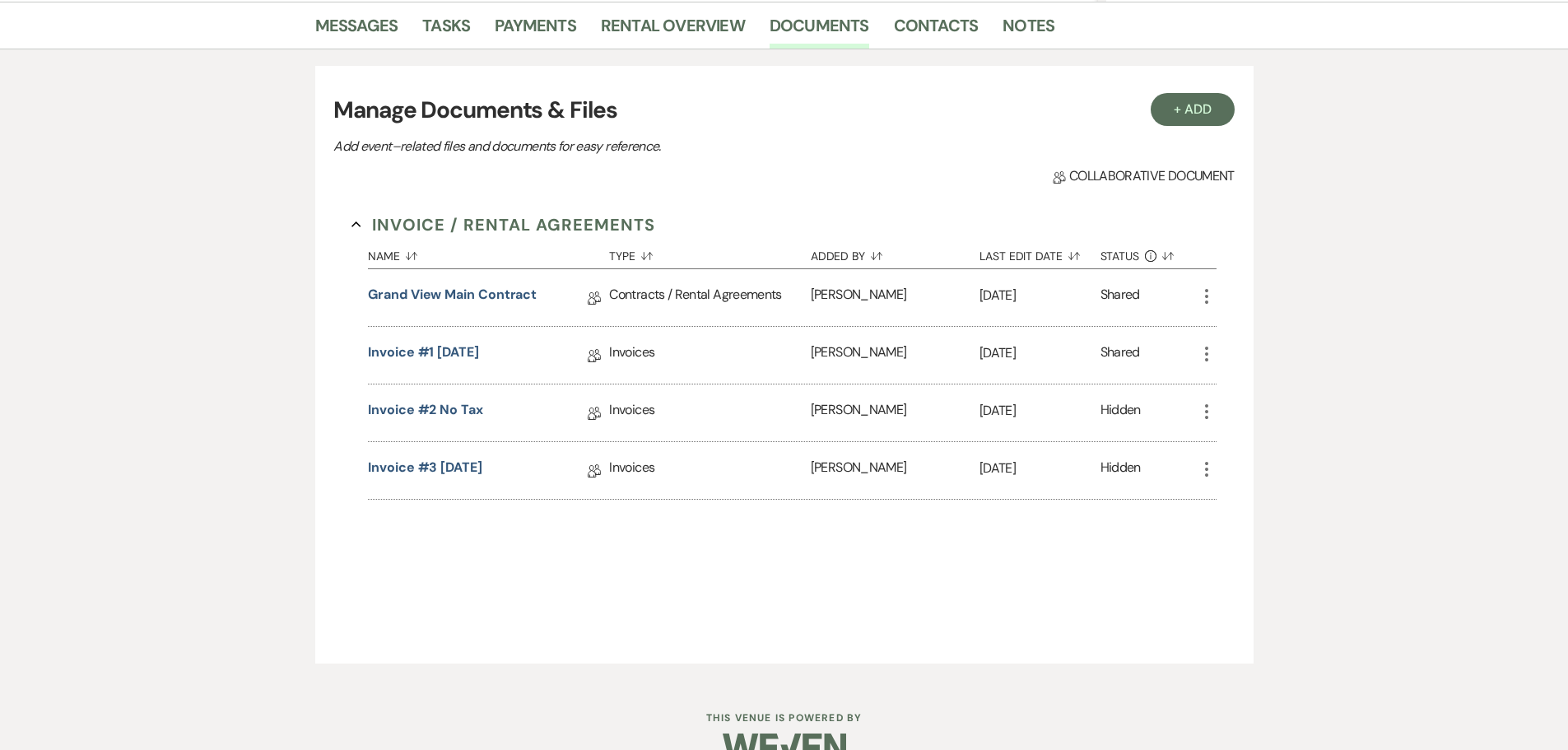
click at [1202, 473] on icon "More" at bounding box center [1206, 469] width 19 height 19
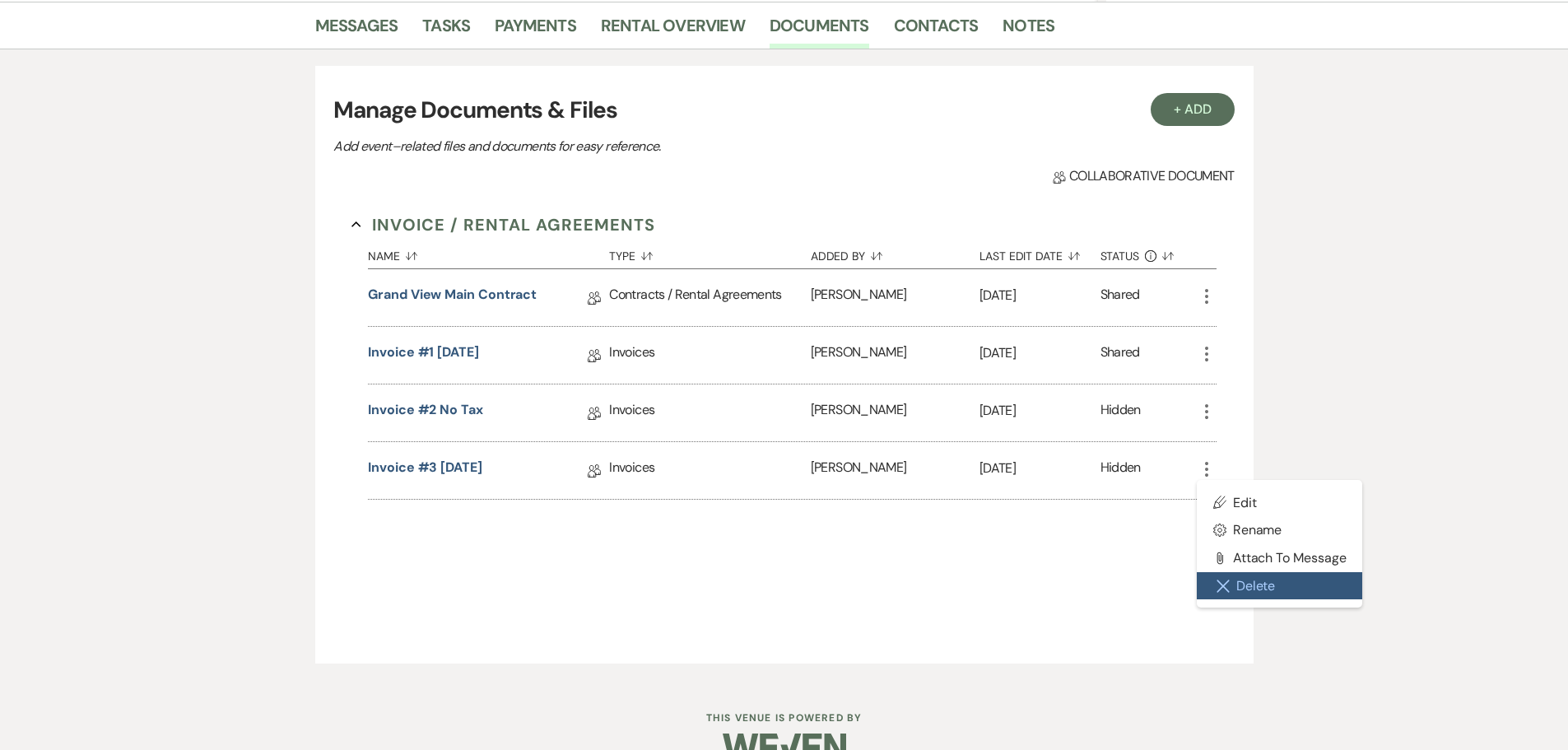
click at [1217, 592] on use "button" at bounding box center [1223, 586] width 12 height 12
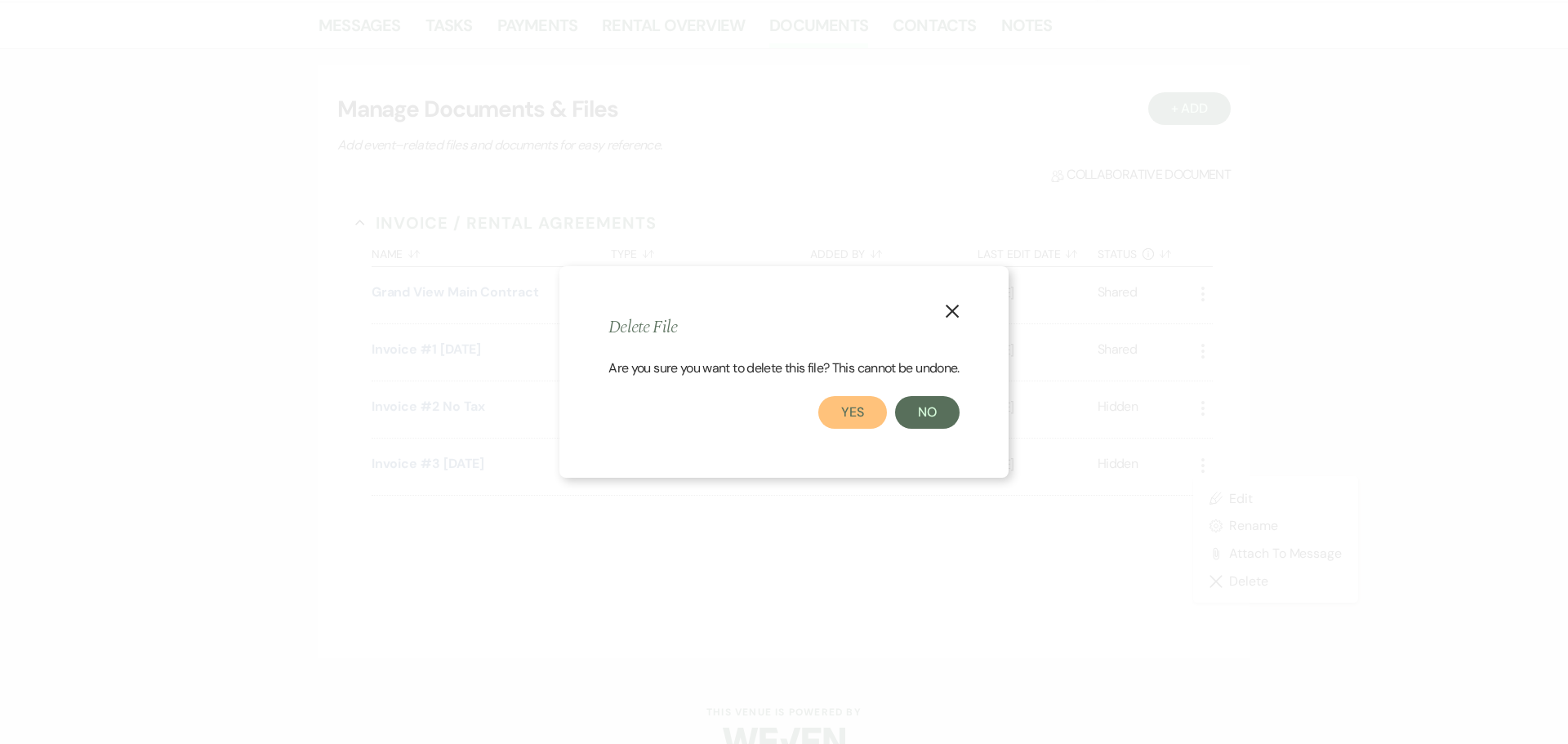
click at [859, 408] on button "Yes" at bounding box center [852, 412] width 69 height 33
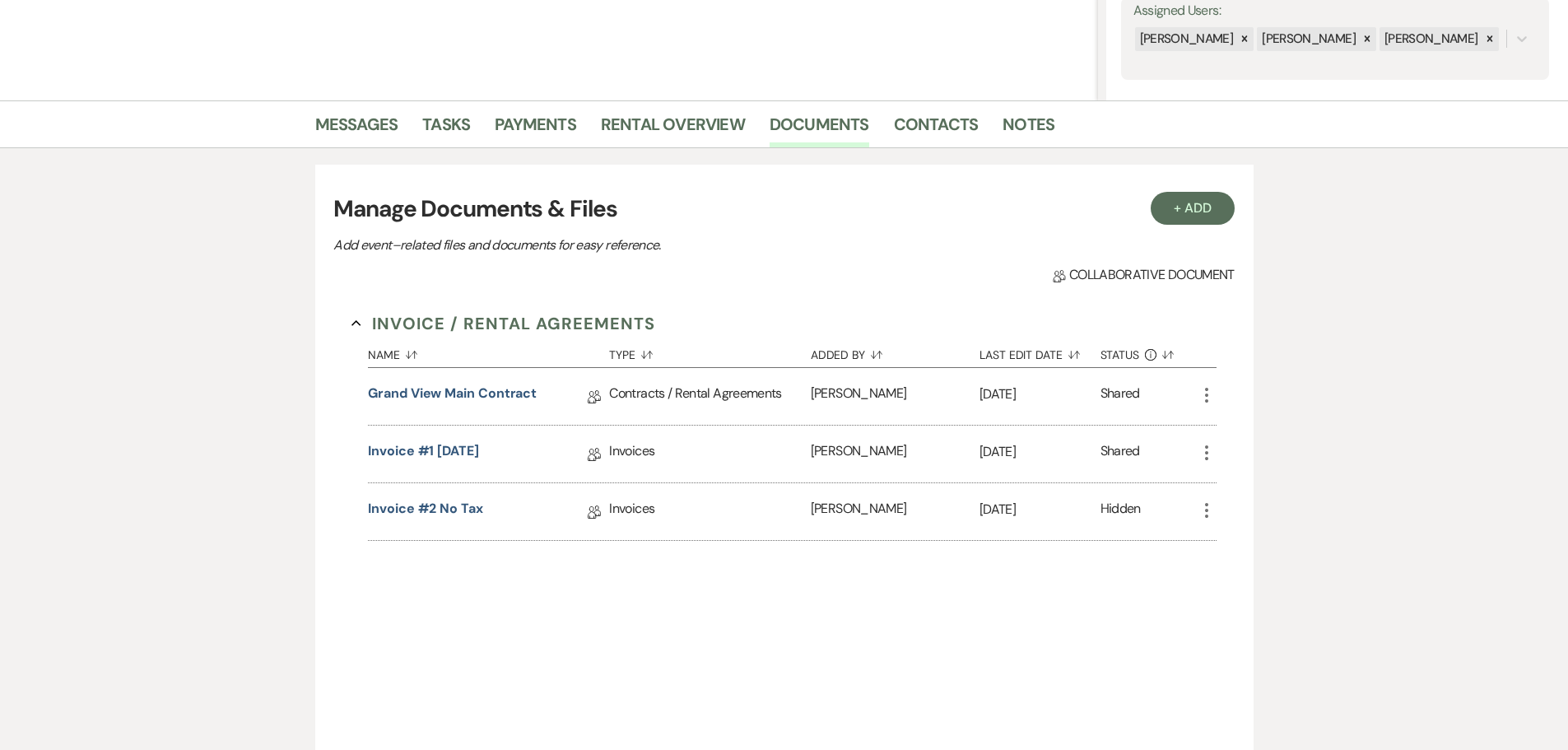
scroll to position [165, 0]
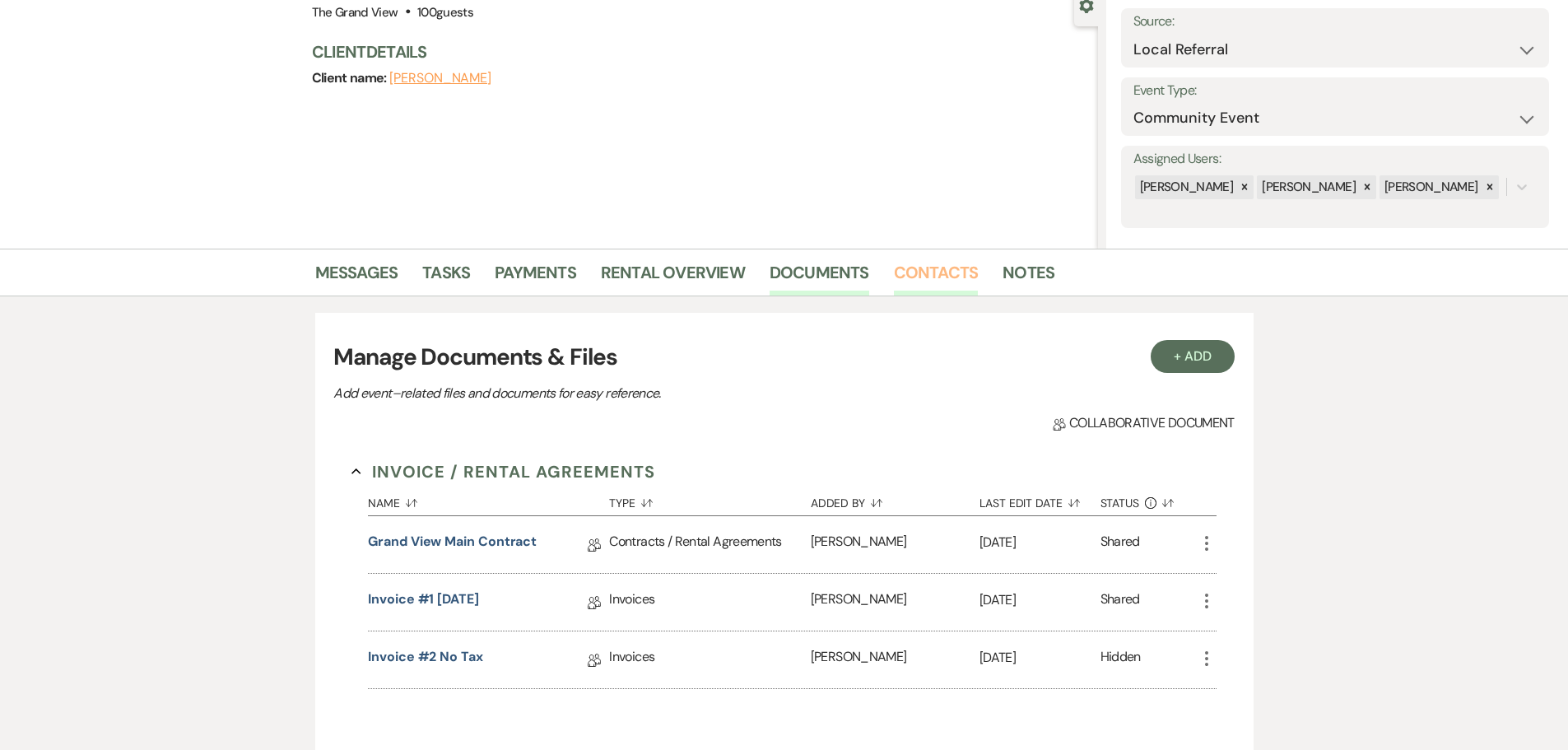
click at [926, 286] on link "Contacts" at bounding box center [936, 277] width 84 height 36
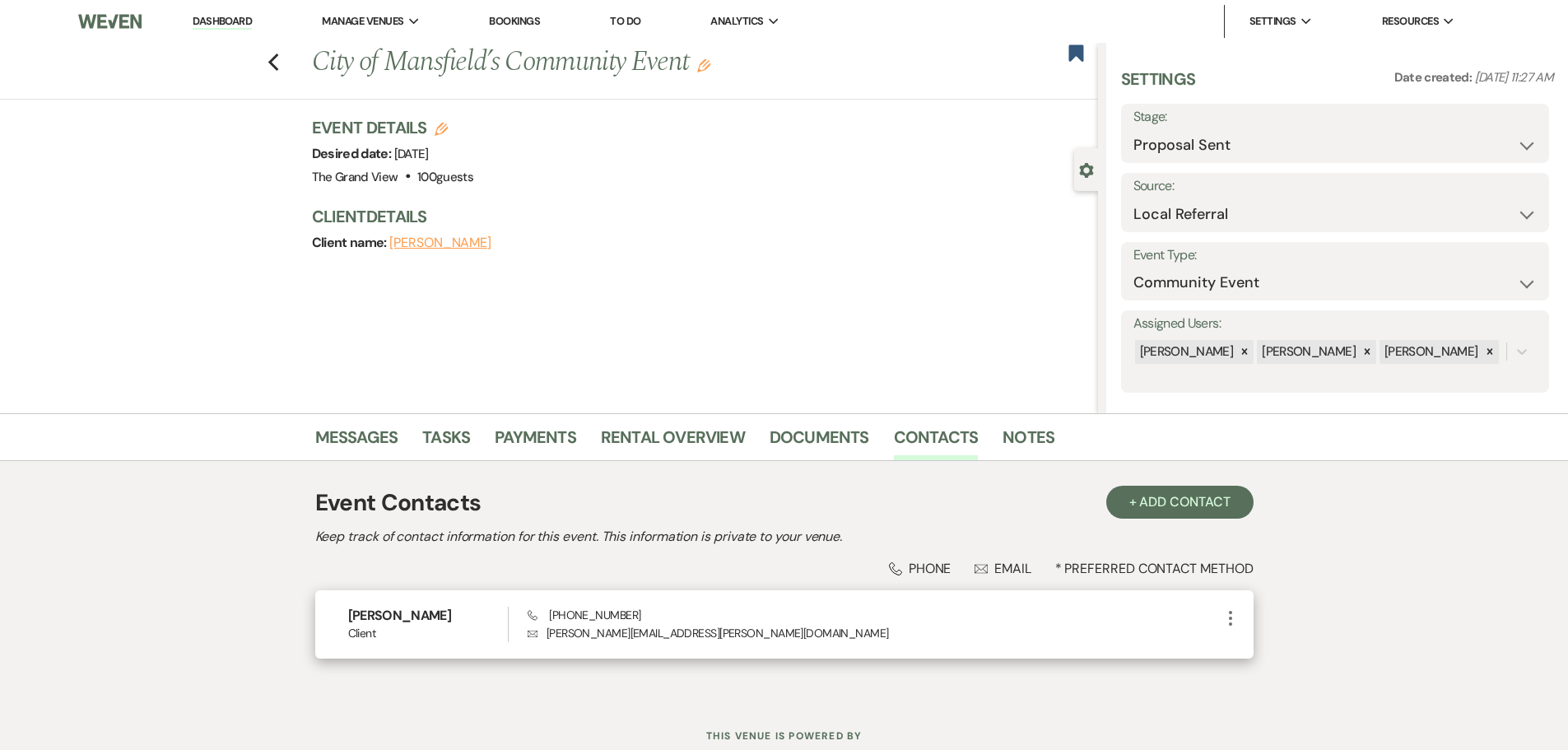
click at [1233, 620] on icon "More" at bounding box center [1230, 617] width 19 height 19
click at [1247, 640] on button "Pencil Edit" at bounding box center [1270, 649] width 98 height 28
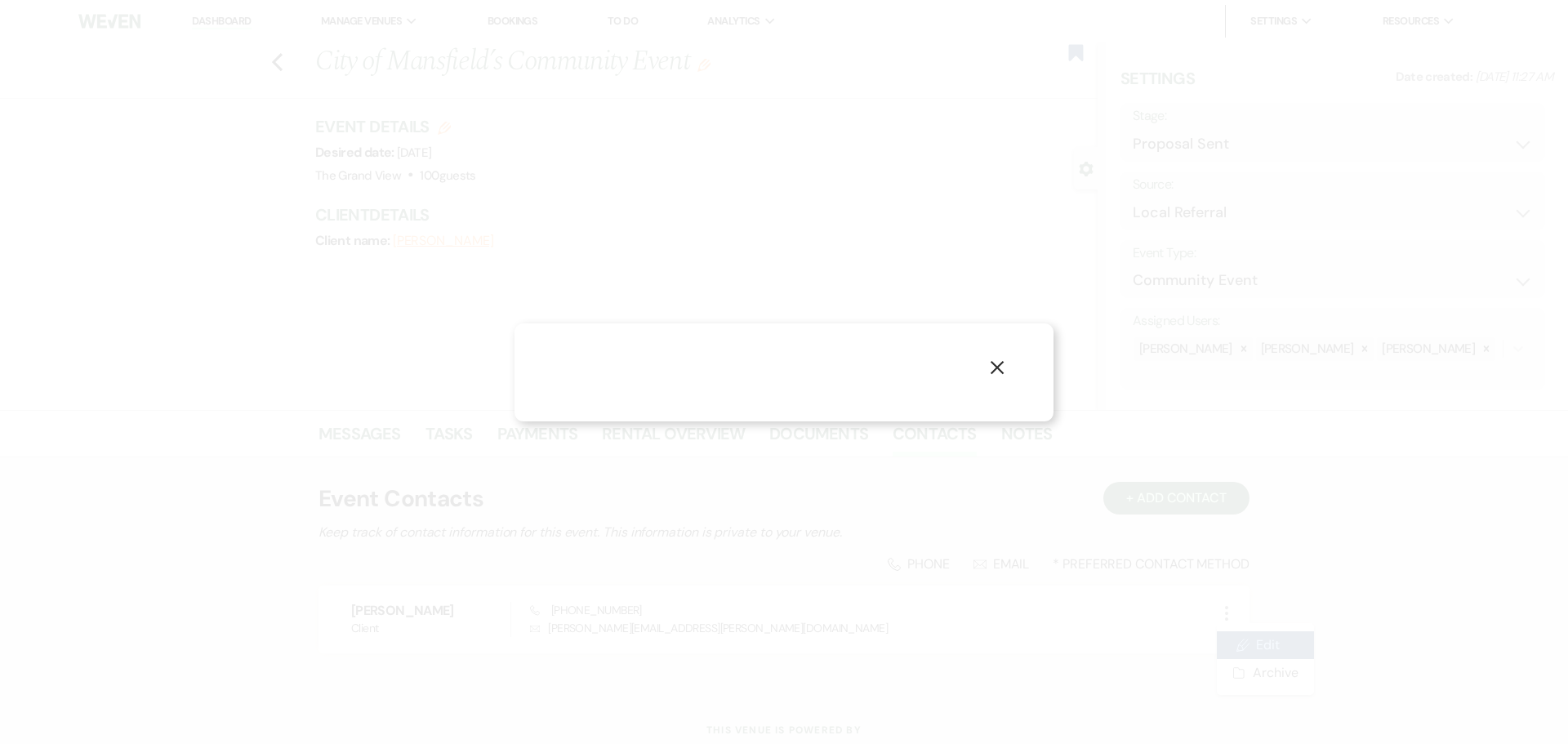
select select "1"
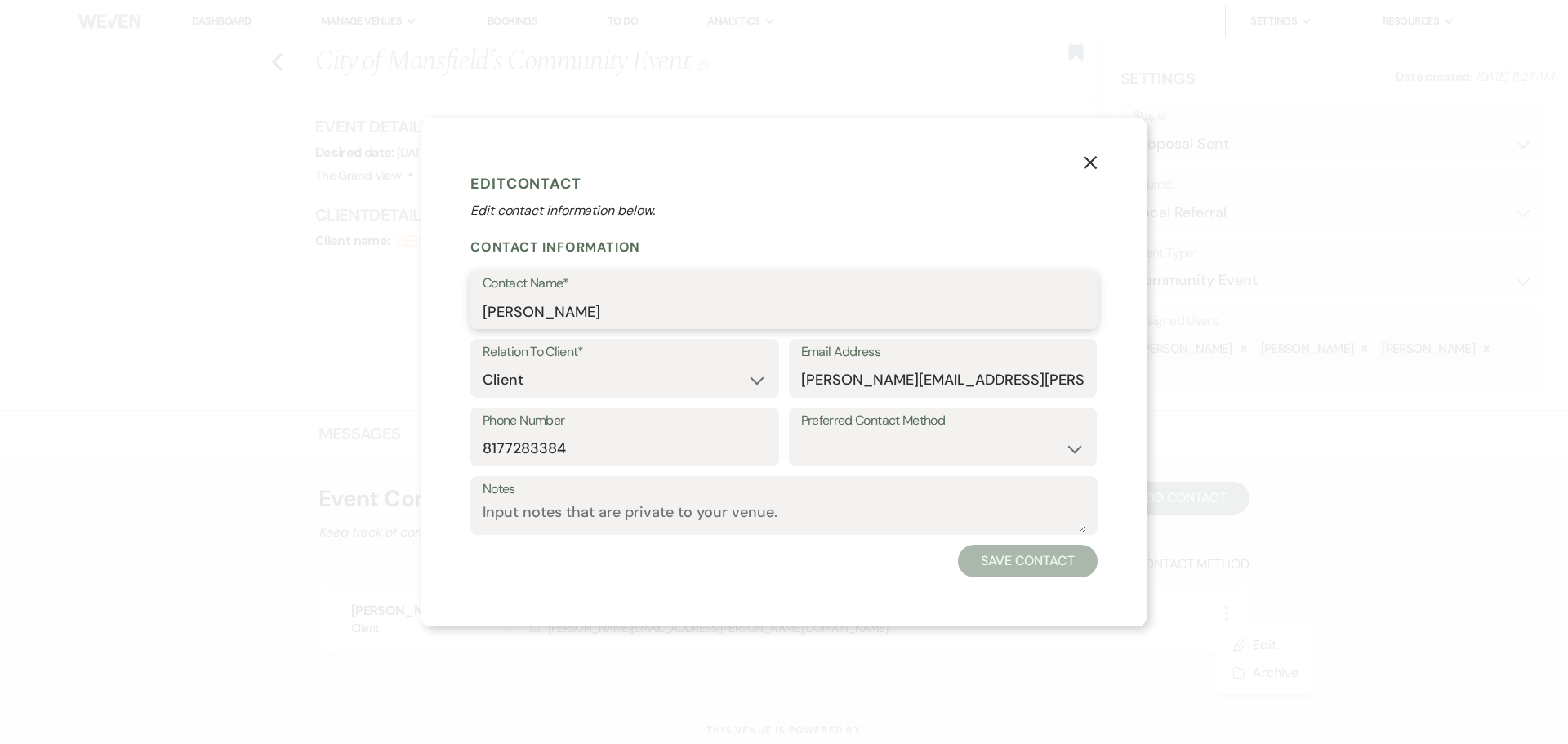
drag, startPoint x: 639, startPoint y: 302, endPoint x: 349, endPoint y: 306, distance: 290.0
click at [349, 306] on div "X Edit Contact Edit contact information below. Contact Information Contact Name…" at bounding box center [784, 372] width 1568 height 744
paste input "City of Mansfield’s Community Event"
drag, startPoint x: 762, startPoint y: 307, endPoint x: 600, endPoint y: 326, distance: 163.1
click at [600, 326] on input "City of Mansfield’s Community Event" at bounding box center [784, 312] width 603 height 32
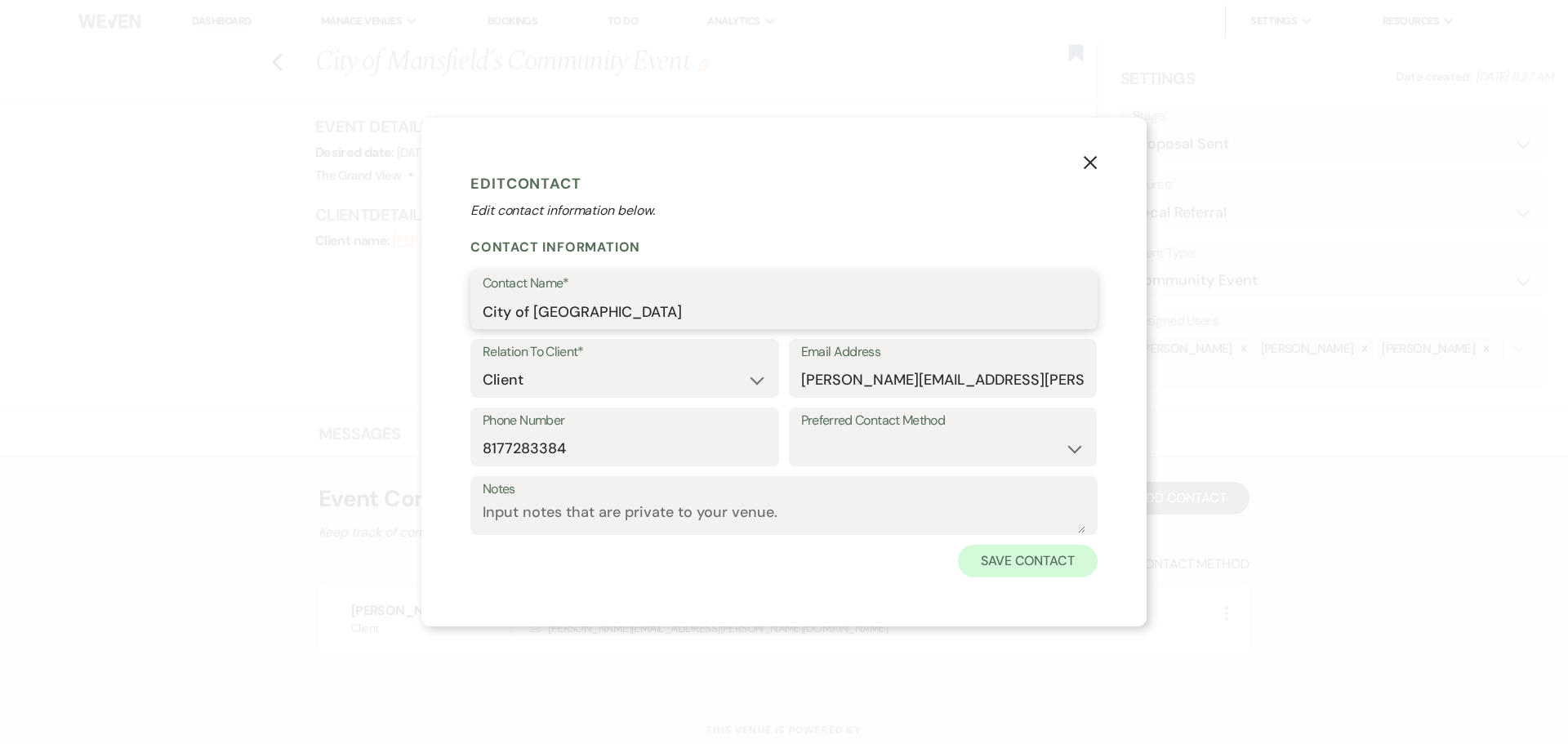
type input "City of [GEOGRAPHIC_DATA]"
click at [1014, 553] on button "Save Contact" at bounding box center [1027, 561] width 140 height 33
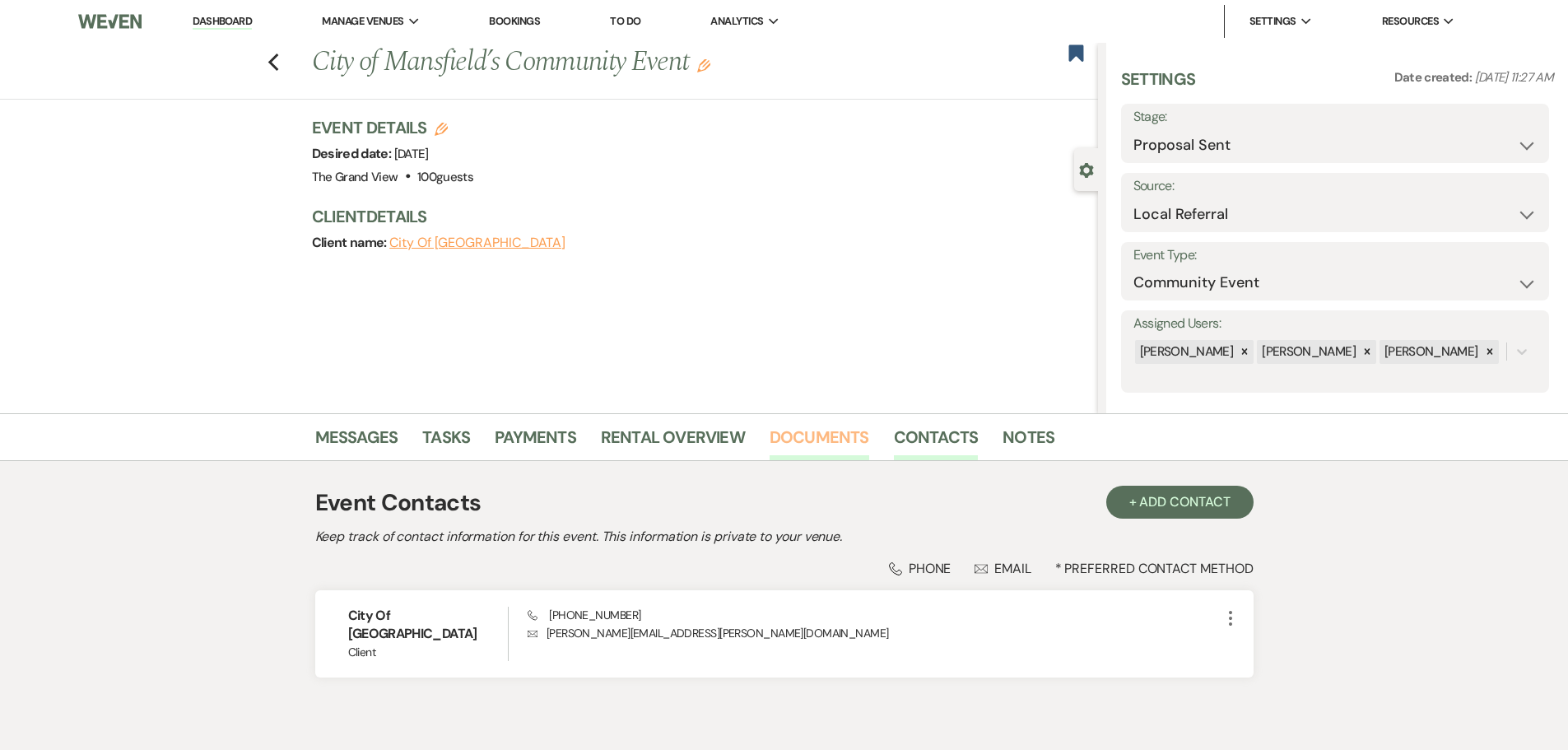
click at [790, 439] on link "Documents" at bounding box center [819, 442] width 100 height 36
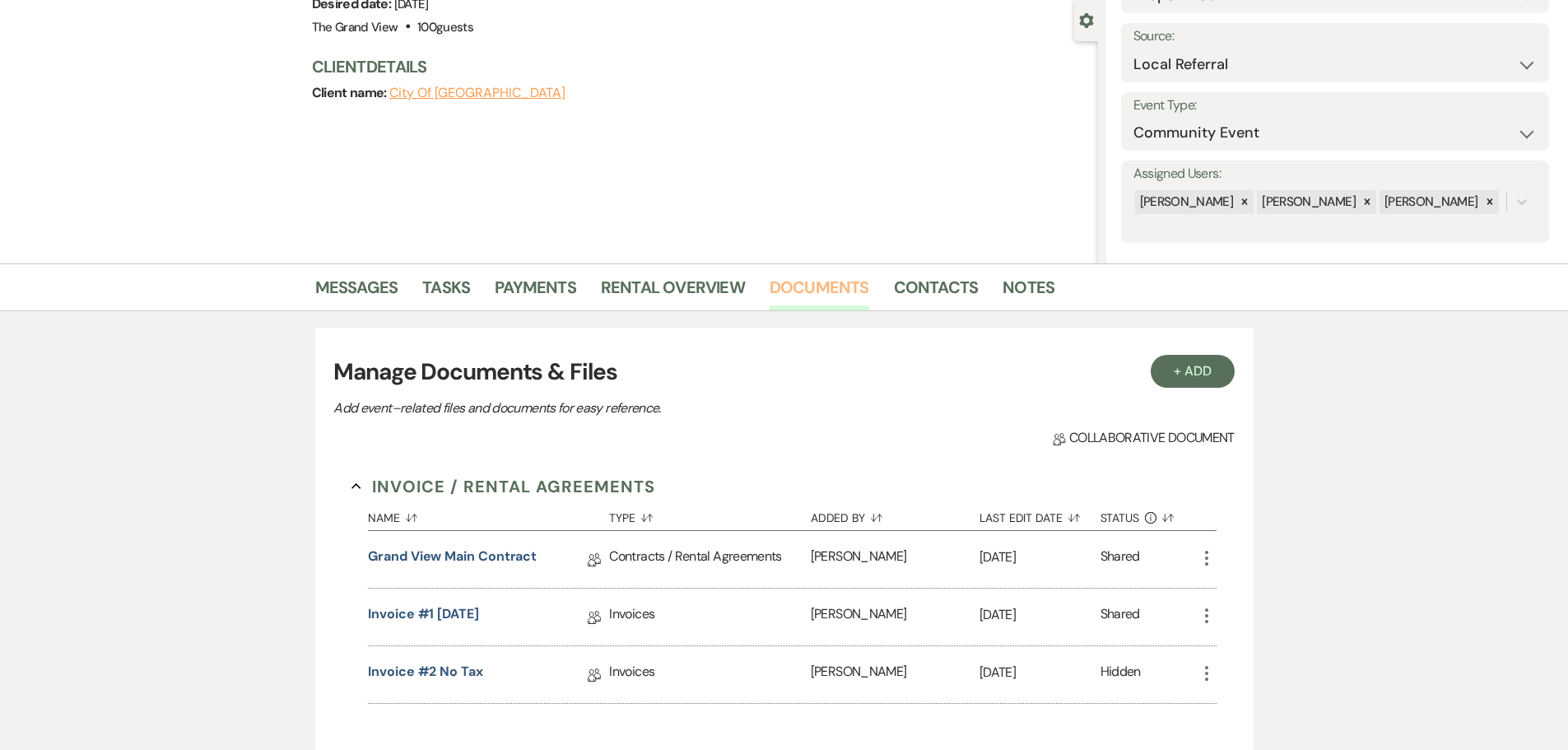
scroll to position [165, 0]
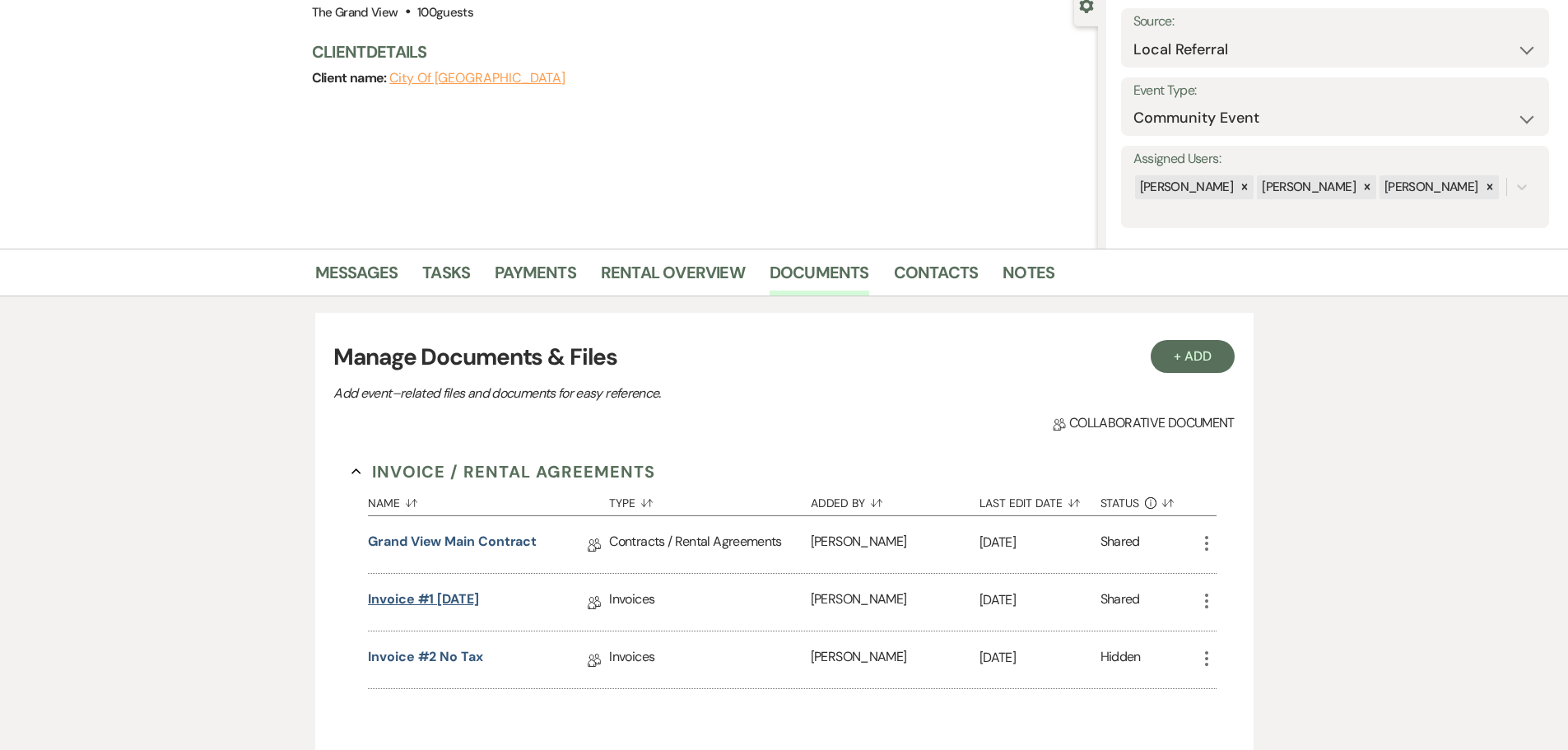
click at [461, 601] on link "Invoice #1 [DATE]" at bounding box center [424, 602] width 112 height 25
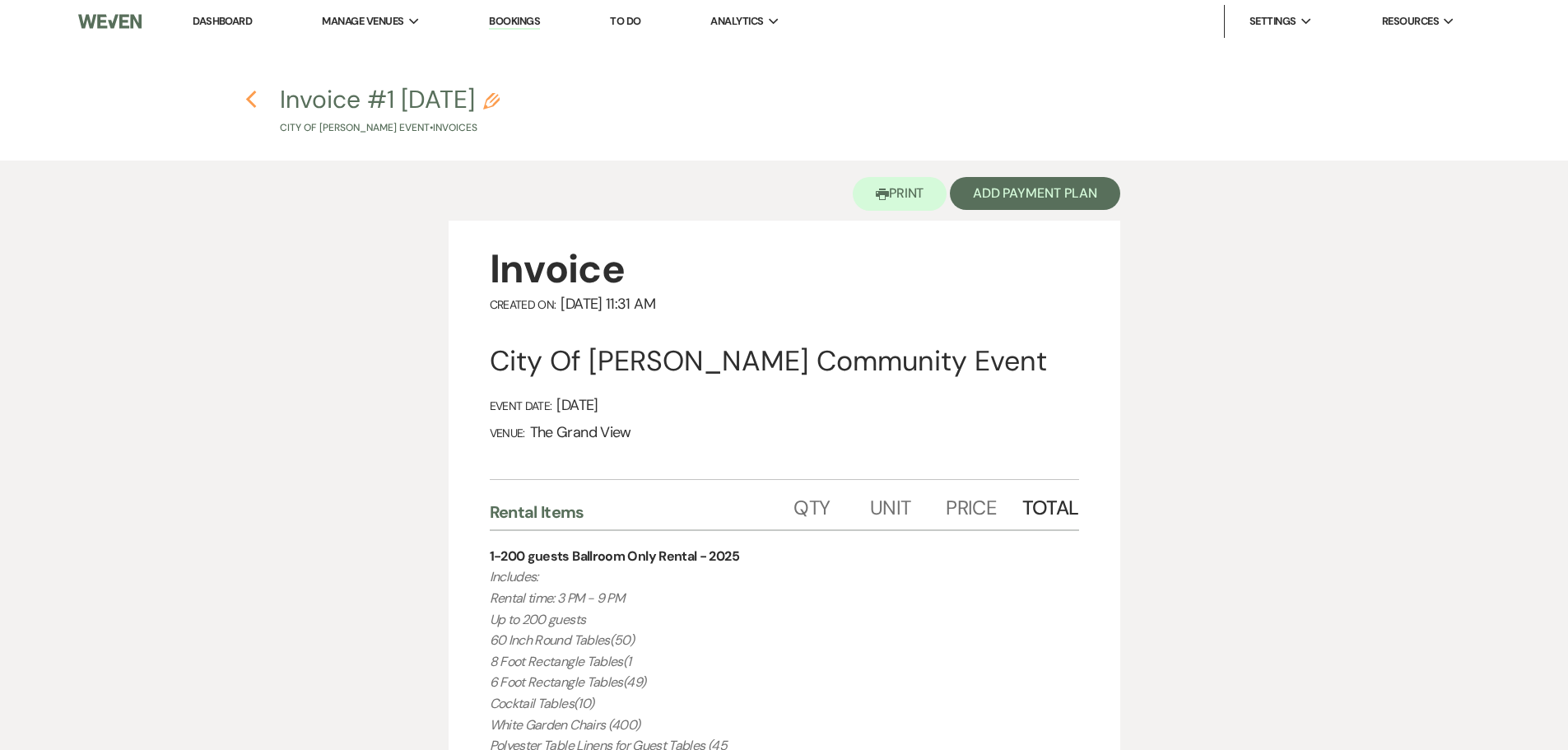
click at [257, 94] on icon "Previous" at bounding box center [251, 99] width 13 height 19
select select "6"
select select "20"
select select "7"
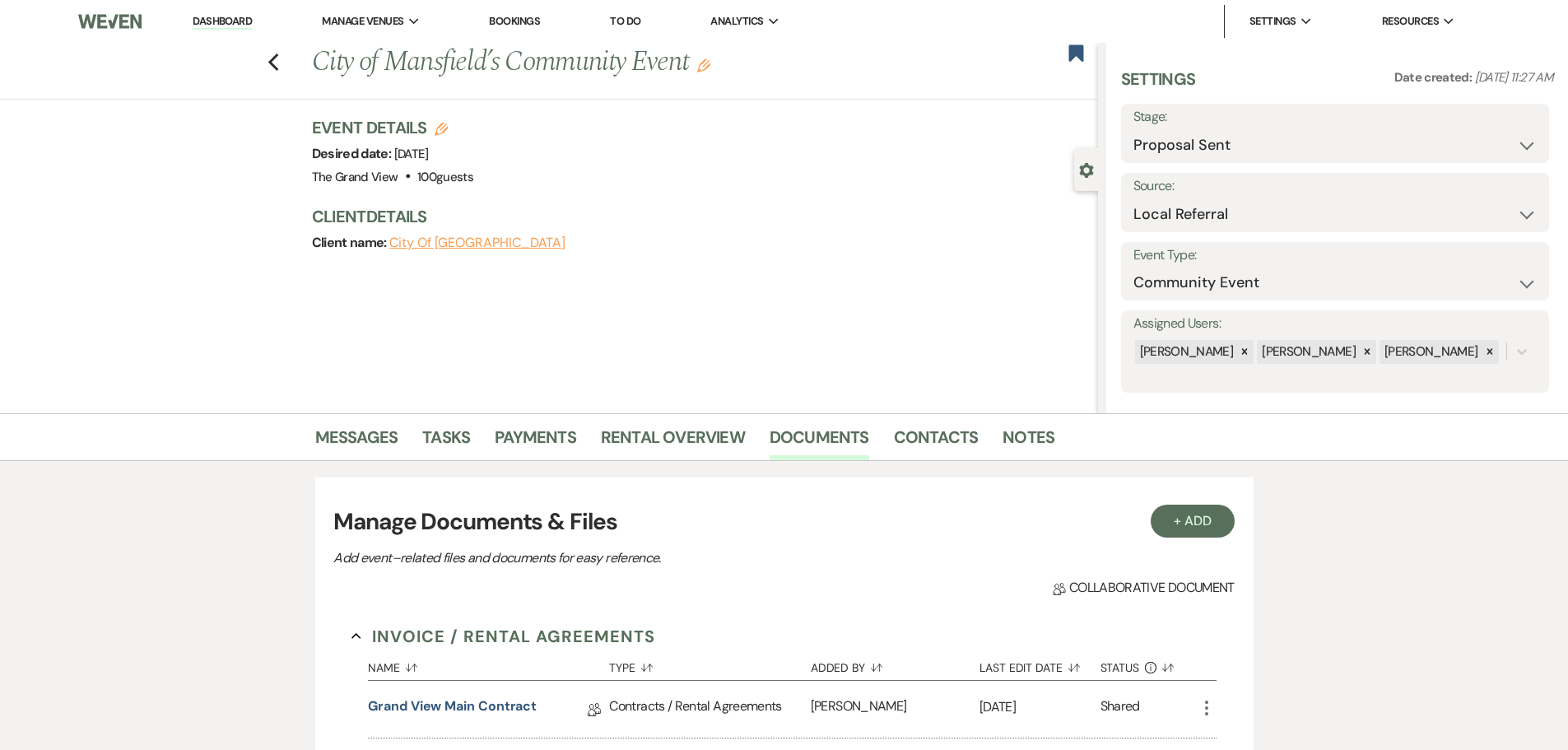
scroll to position [165, 0]
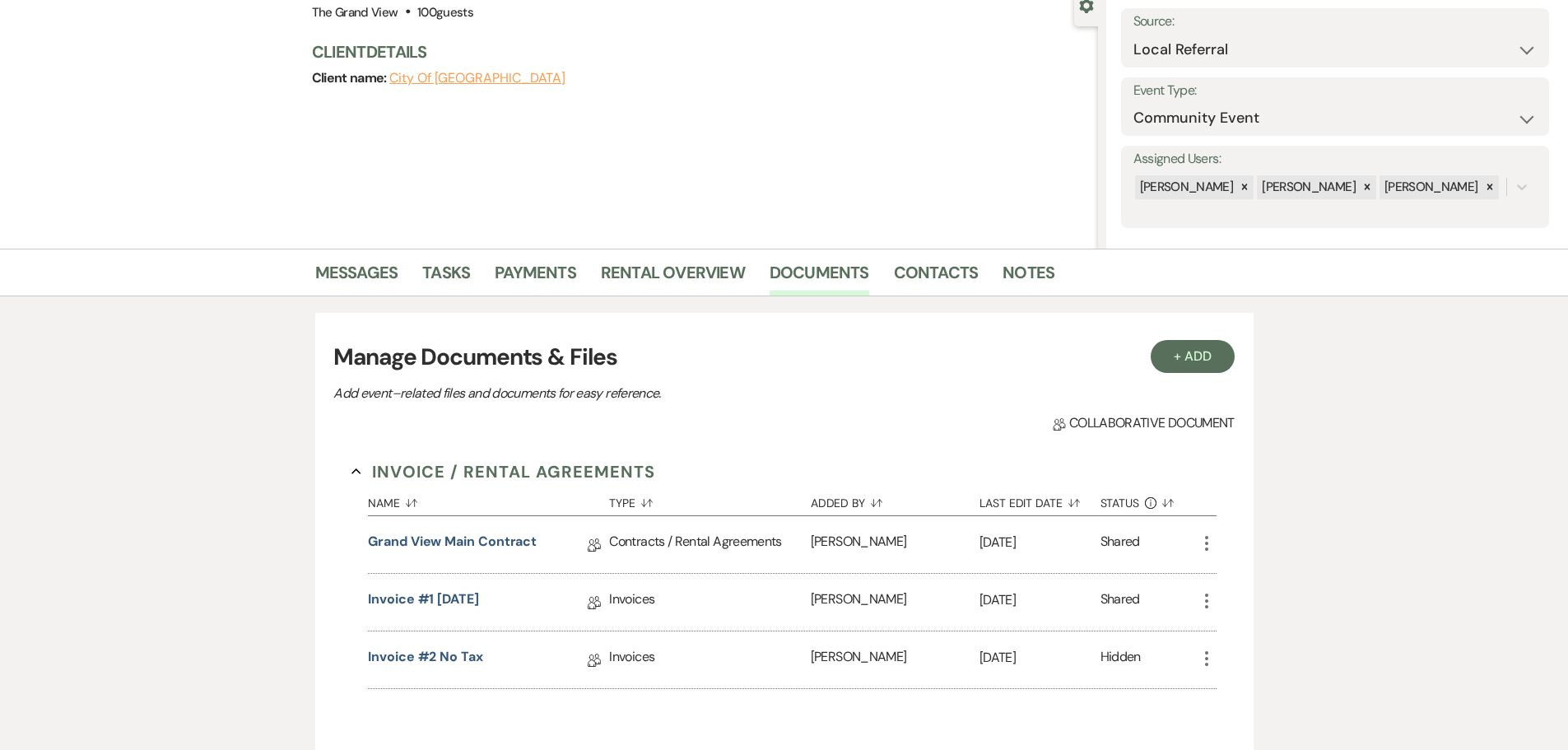
click at [443, 644] on div "Invoice #2 no tax Collab Doc" at bounding box center [488, 659] width 241 height 57
click at [448, 653] on link "Invoice #2 no tax" at bounding box center [426, 660] width 115 height 25
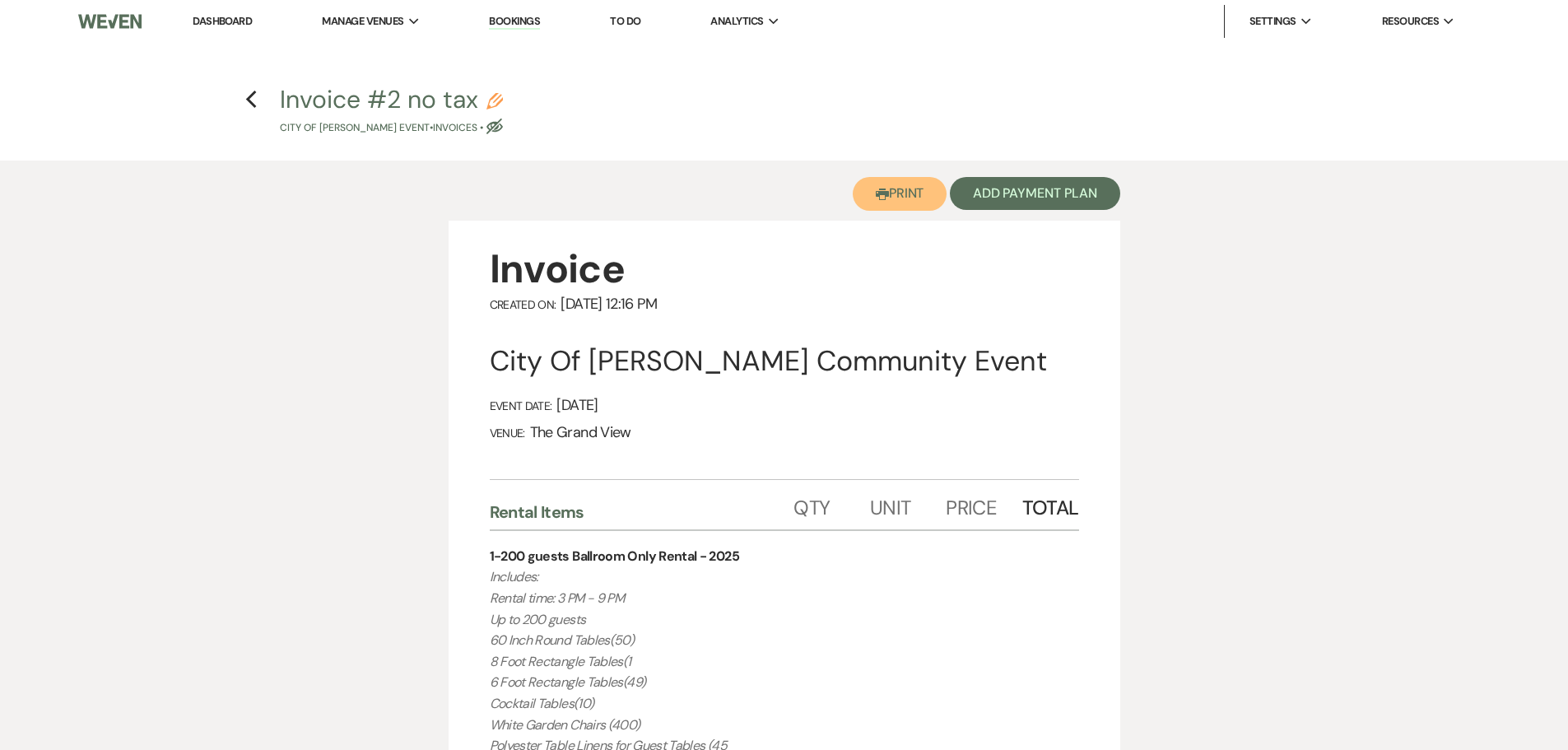
click at [895, 201] on button "Printer Print" at bounding box center [900, 193] width 95 height 34
